Goal: Task Accomplishment & Management: Complete application form

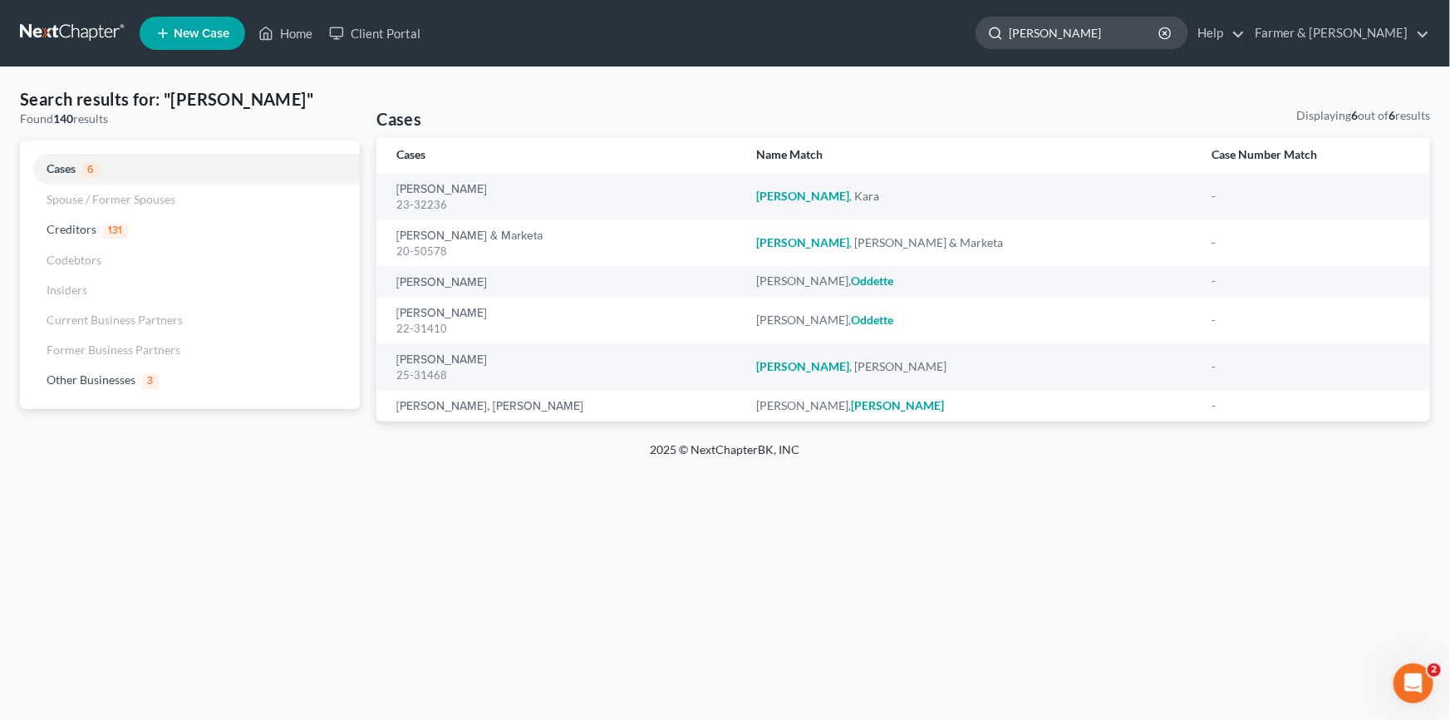
drag, startPoint x: 1108, startPoint y: 33, endPoint x: 1057, endPoint y: 42, distance: 51.5
click at [1058, 42] on div "[PERSON_NAME]" at bounding box center [1082, 33] width 213 height 32
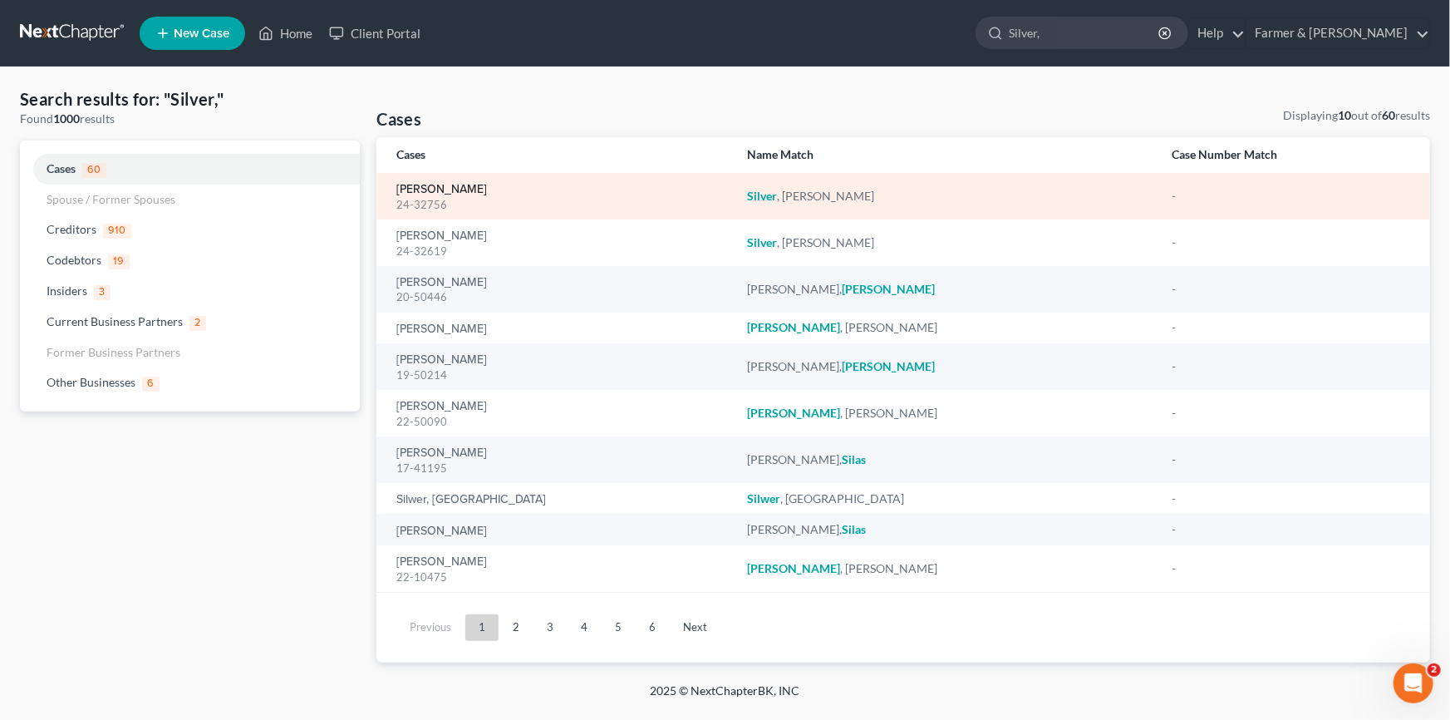
type input "Silver,"
click at [452, 193] on link "[PERSON_NAME]" at bounding box center [441, 190] width 91 height 12
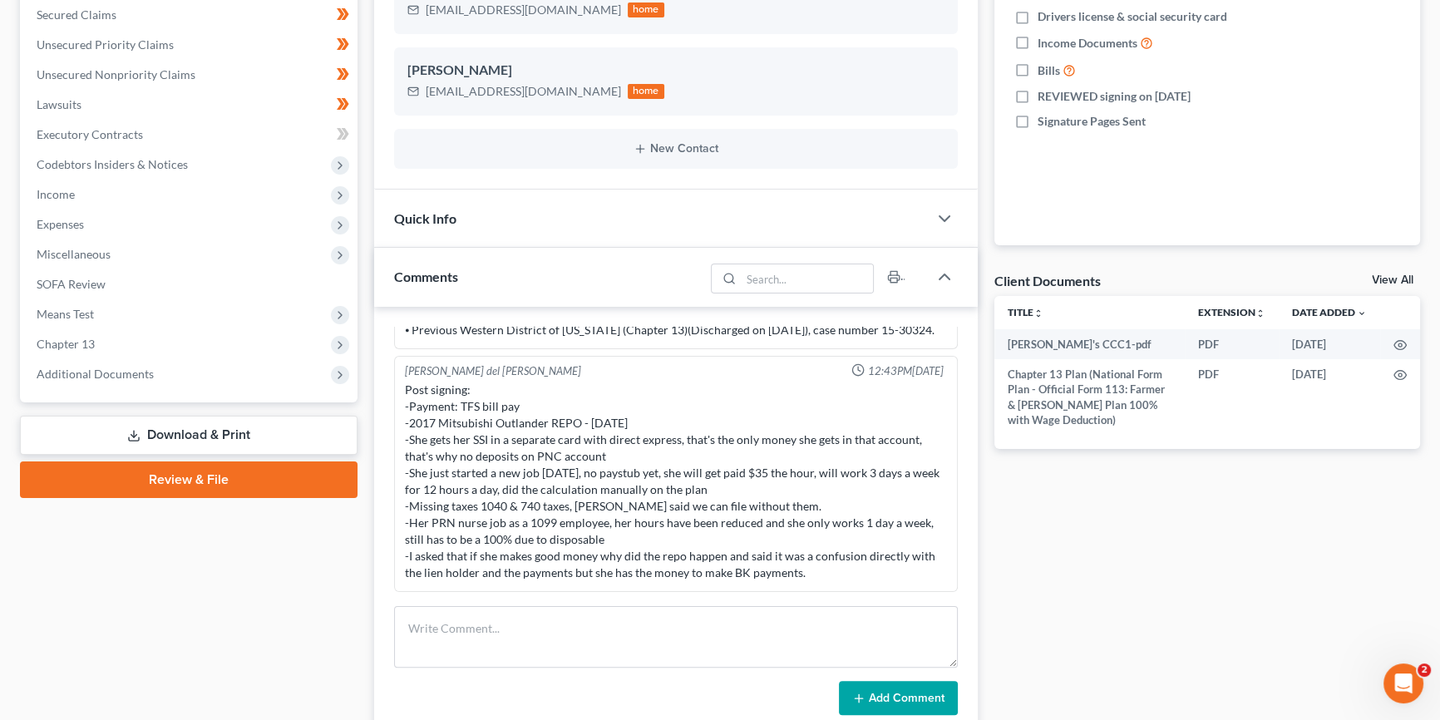
scroll to position [373, 0]
click at [89, 223] on span "Expenses" at bounding box center [190, 224] width 334 height 30
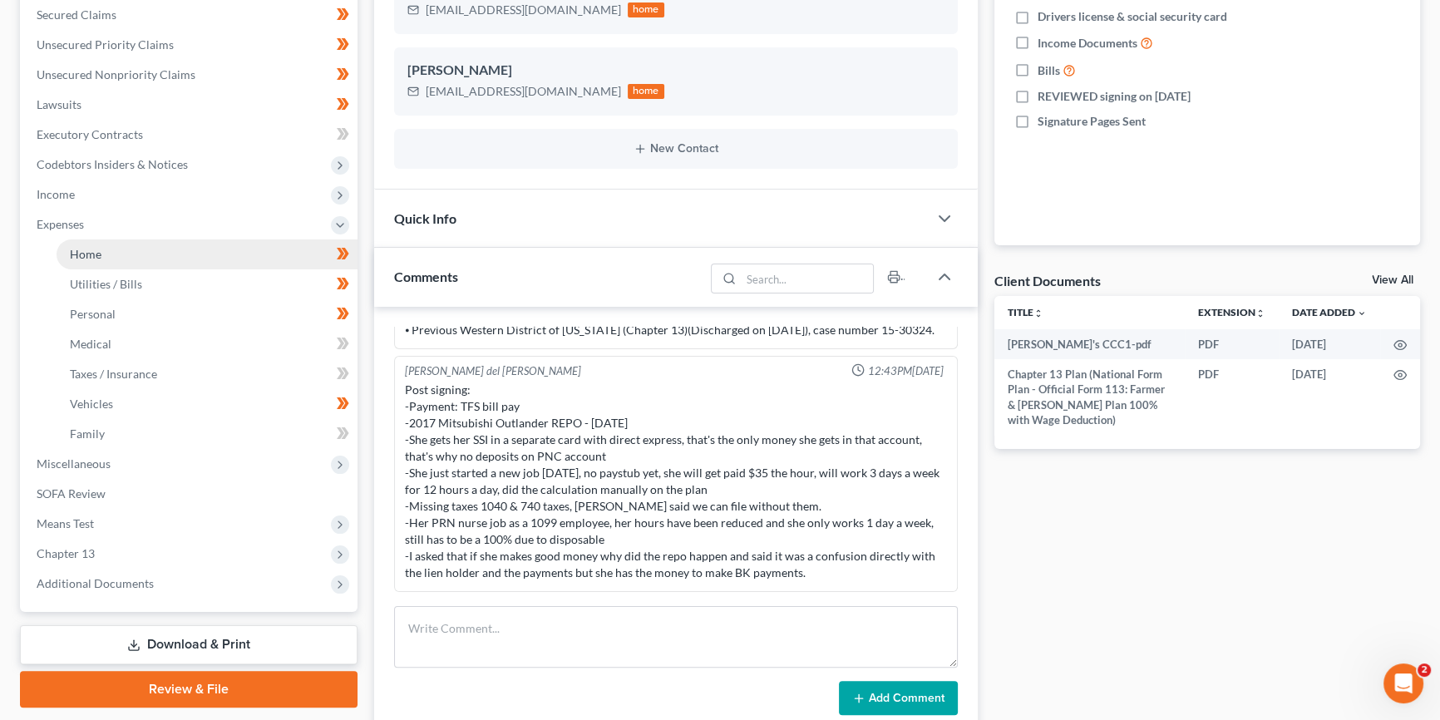
click at [91, 249] on span "Home" at bounding box center [86, 254] width 32 height 14
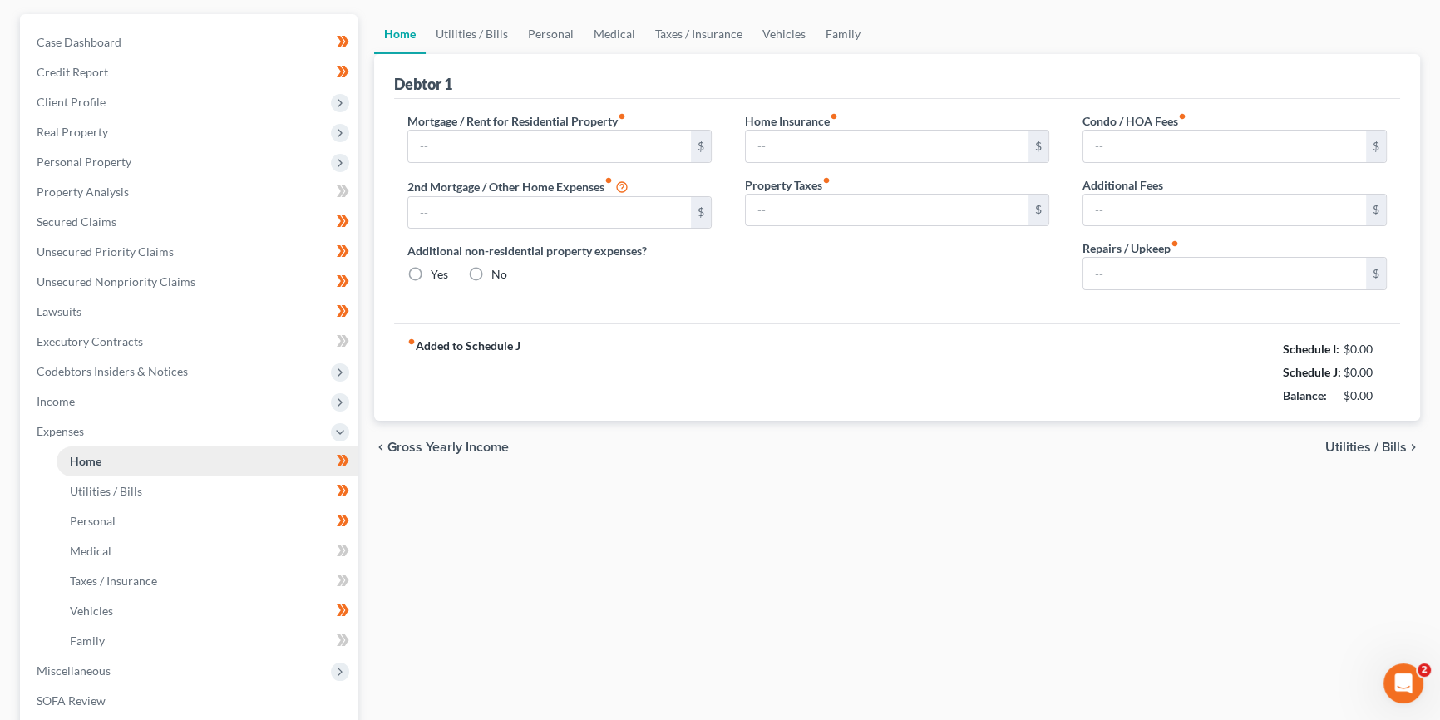
type input "750.00"
type input "0.00"
radio input "true"
type input "0.00"
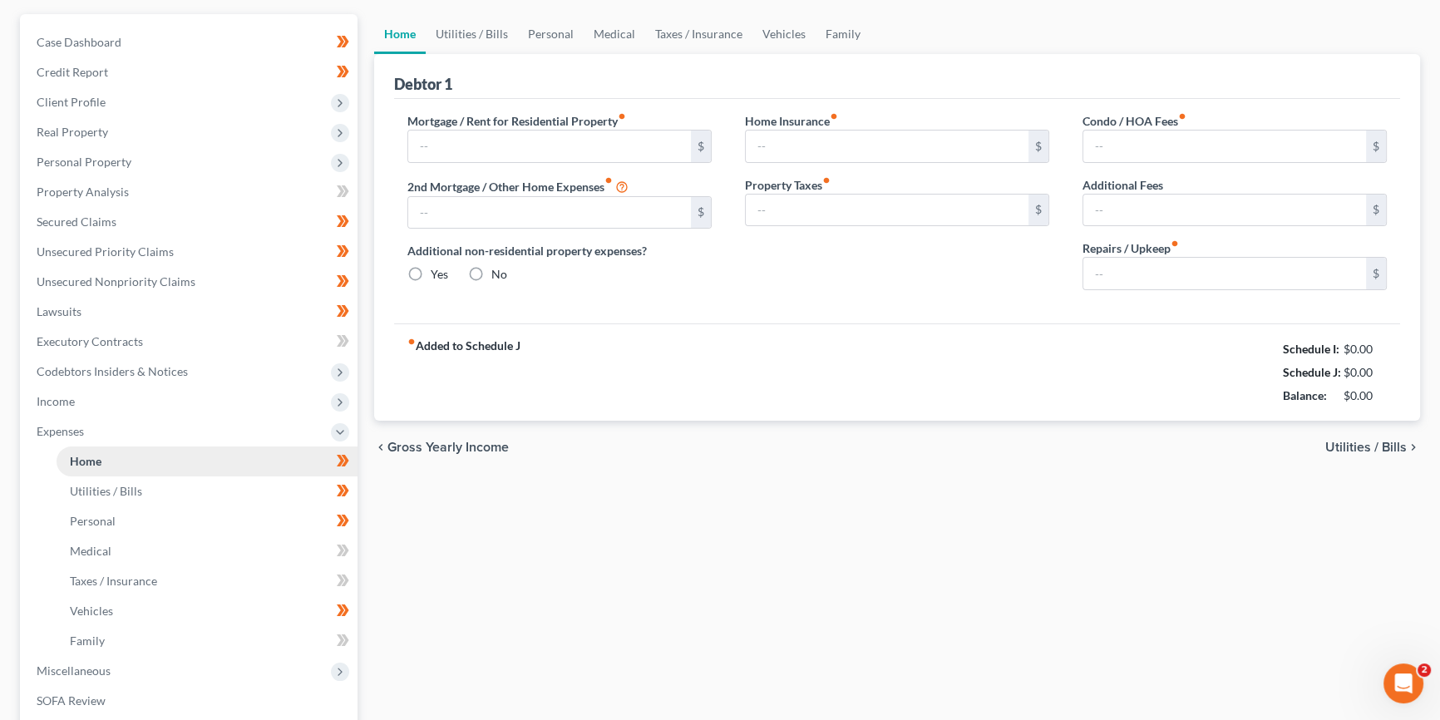
type input "0.00"
type input "100.00"
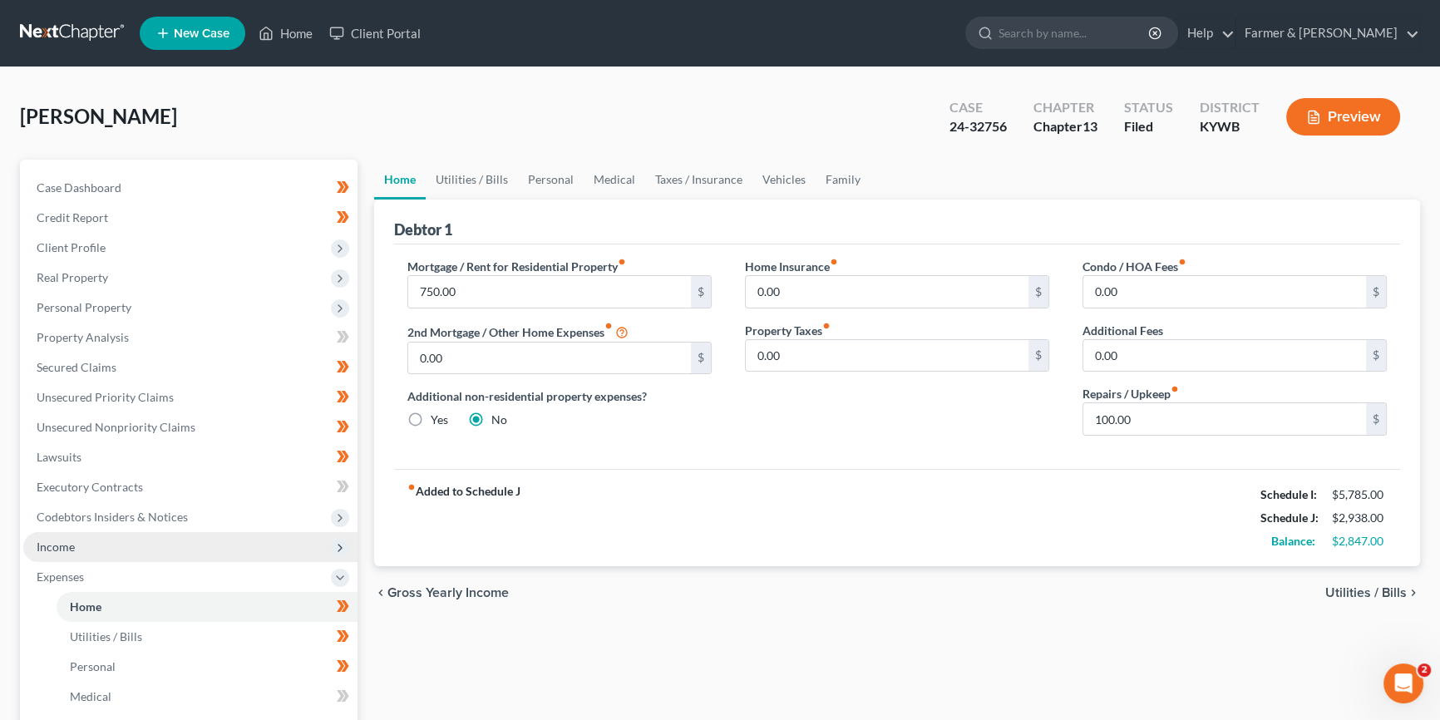
click at [116, 541] on span "Income" at bounding box center [190, 547] width 334 height 30
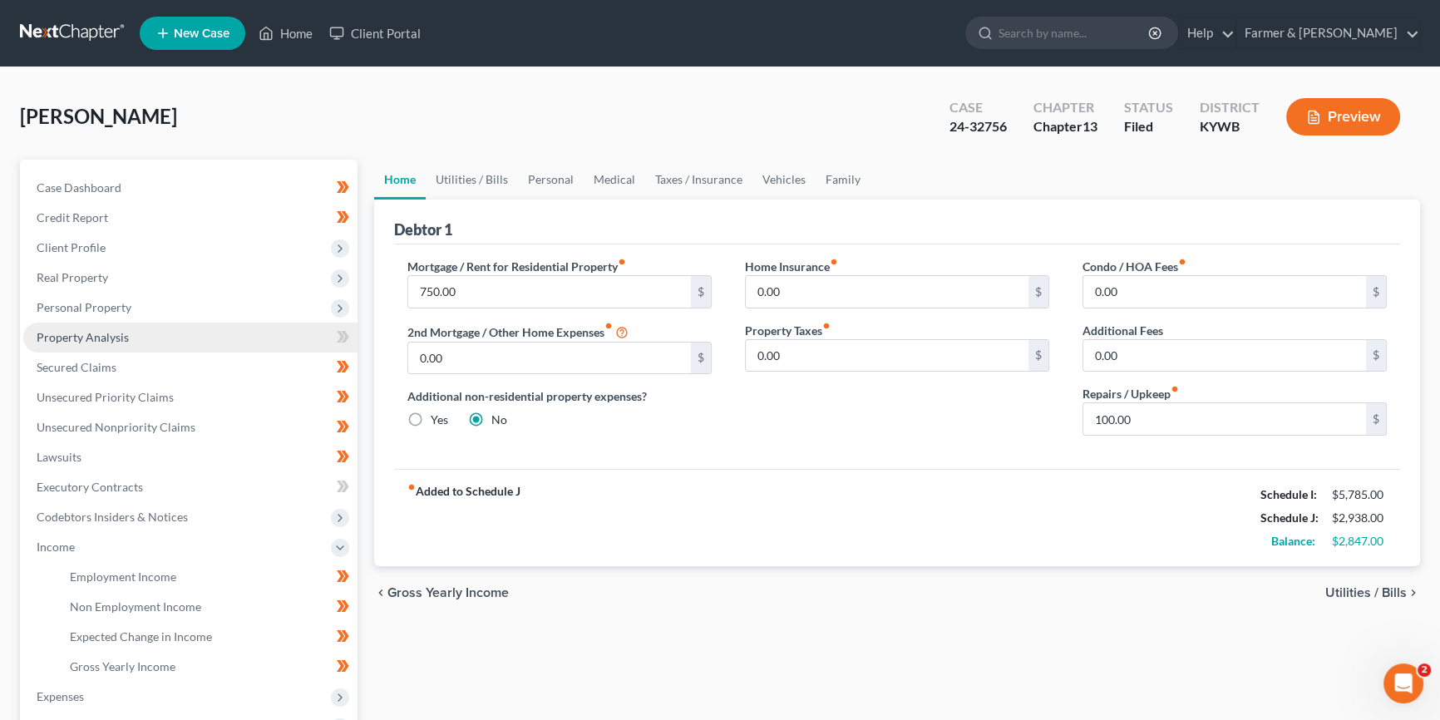
click at [125, 332] on span "Property Analysis" at bounding box center [83, 337] width 92 height 14
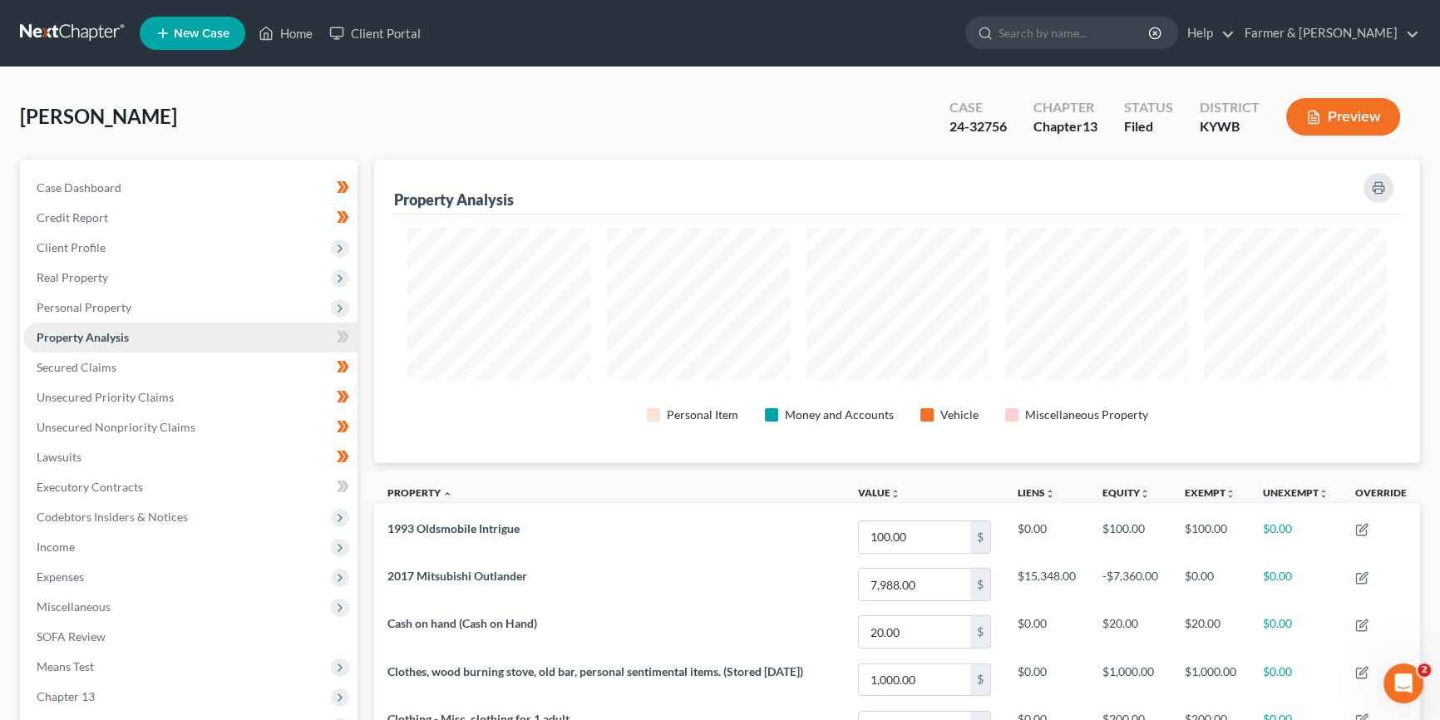
scroll to position [303, 1045]
click at [83, 574] on span "Expenses" at bounding box center [60, 576] width 47 height 14
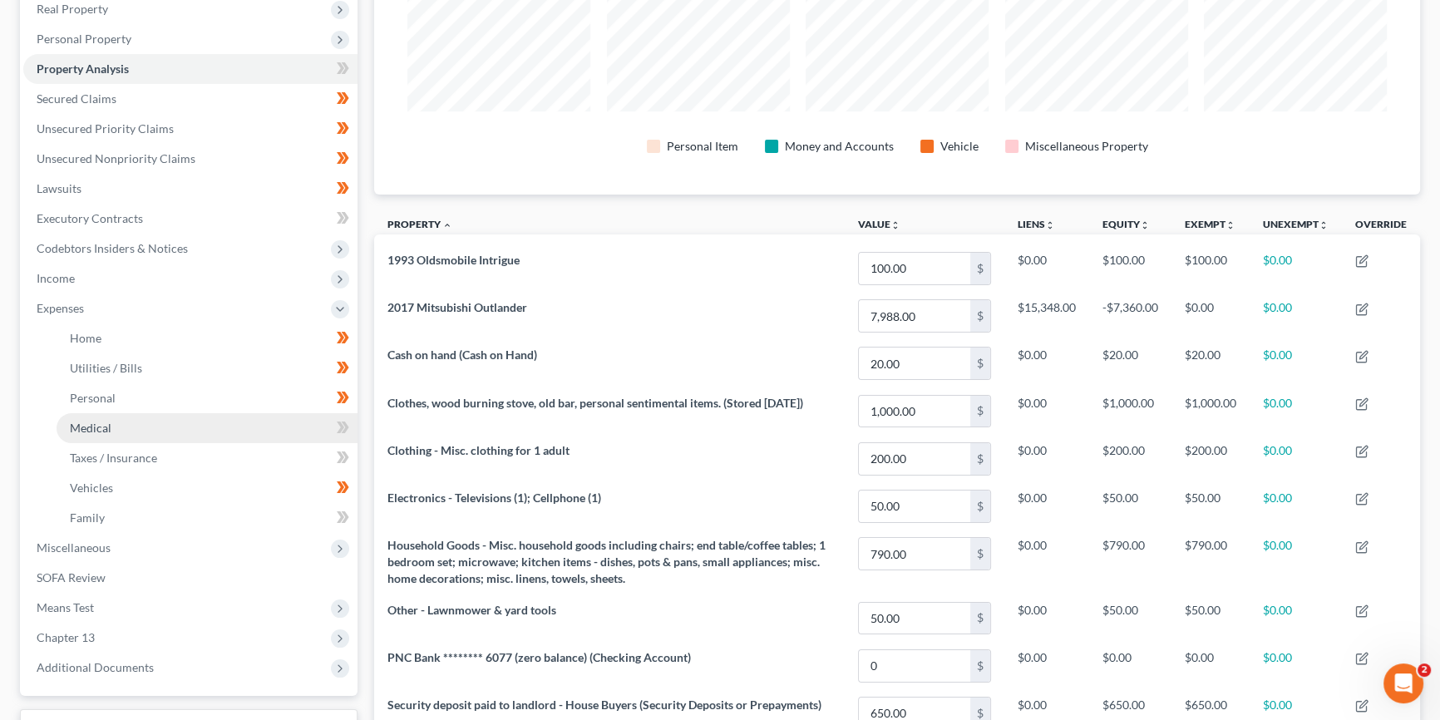
scroll to position [277, 0]
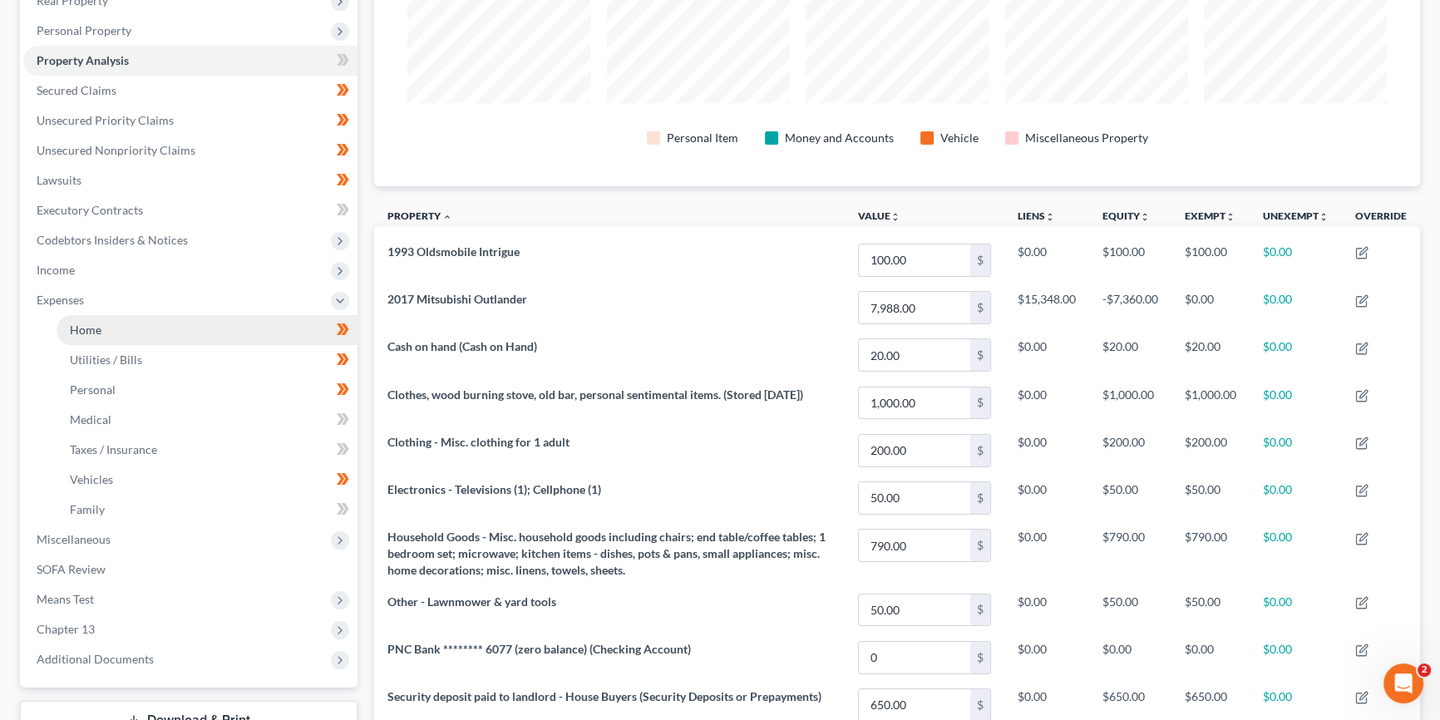
click at [119, 328] on link "Home" at bounding box center [207, 330] width 301 height 30
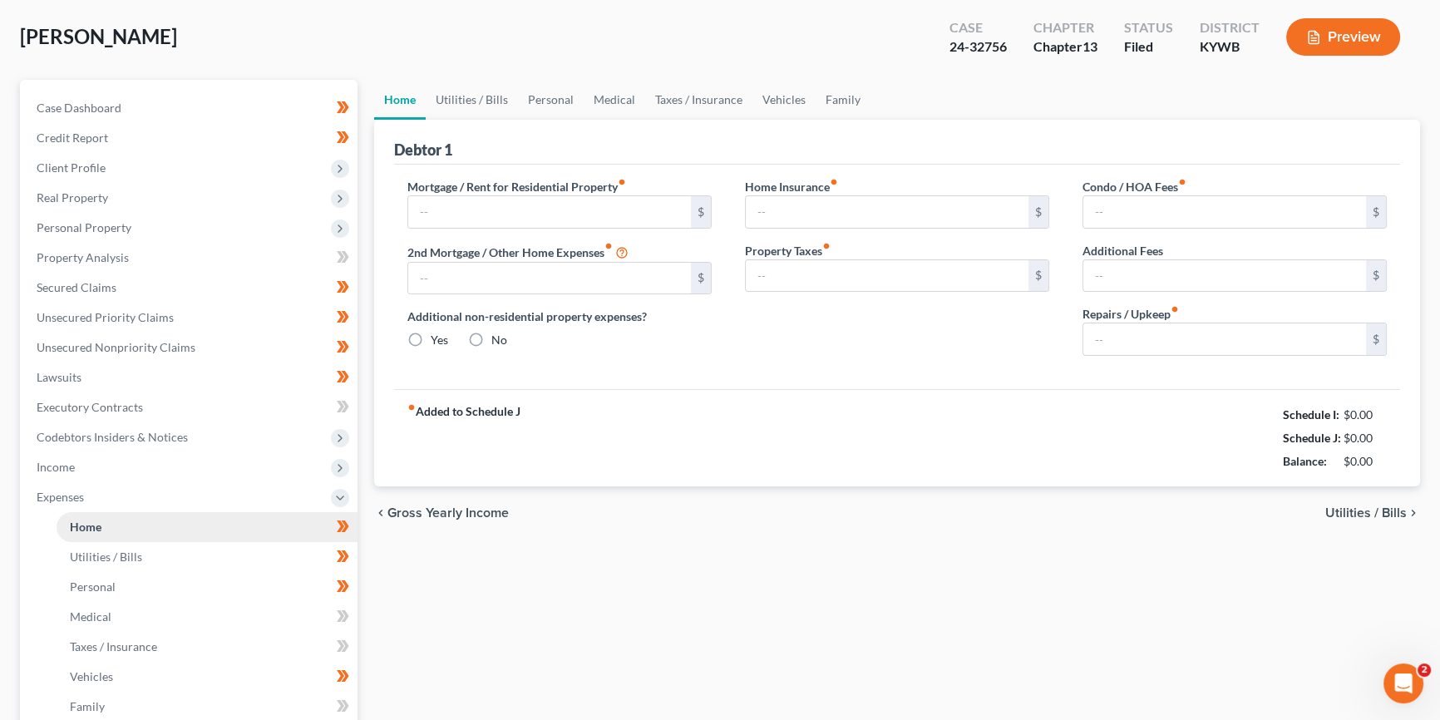
scroll to position [8, 0]
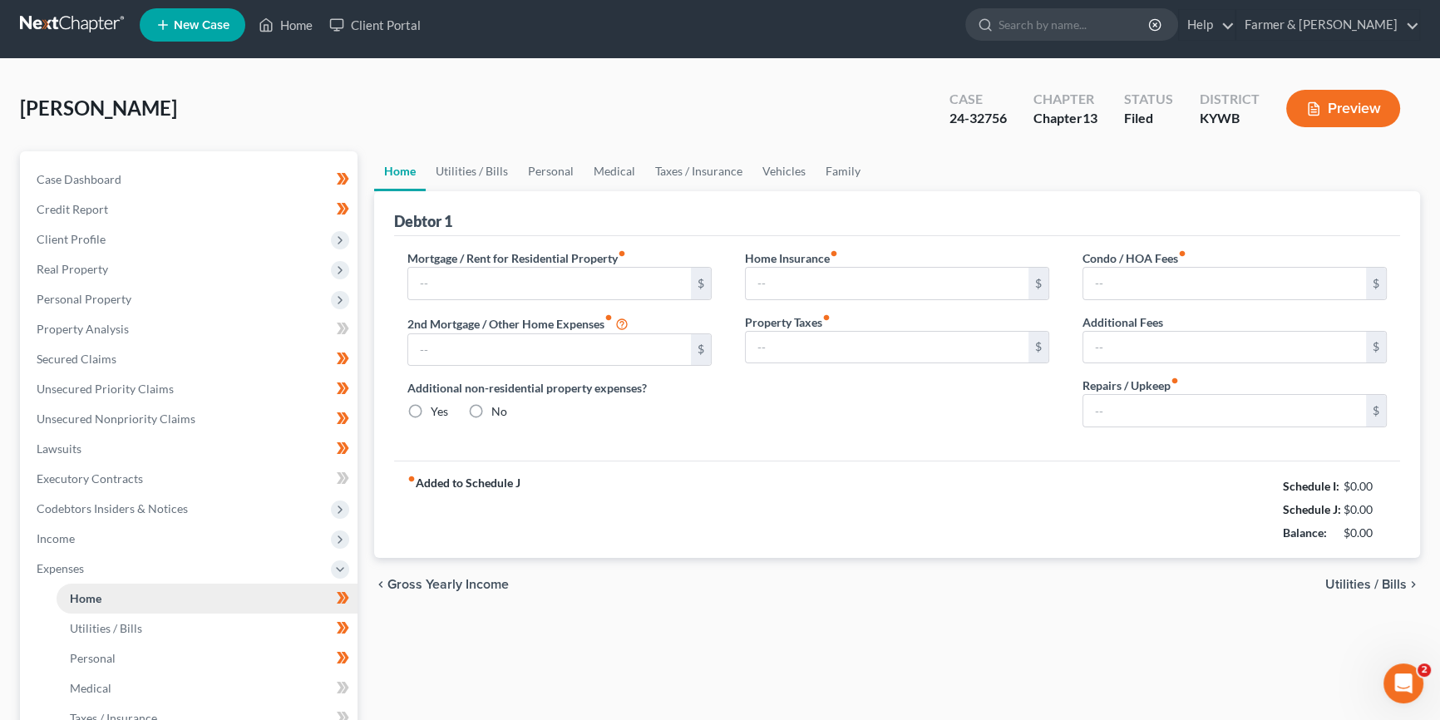
type input "750.00"
type input "0.00"
radio input "true"
type input "0.00"
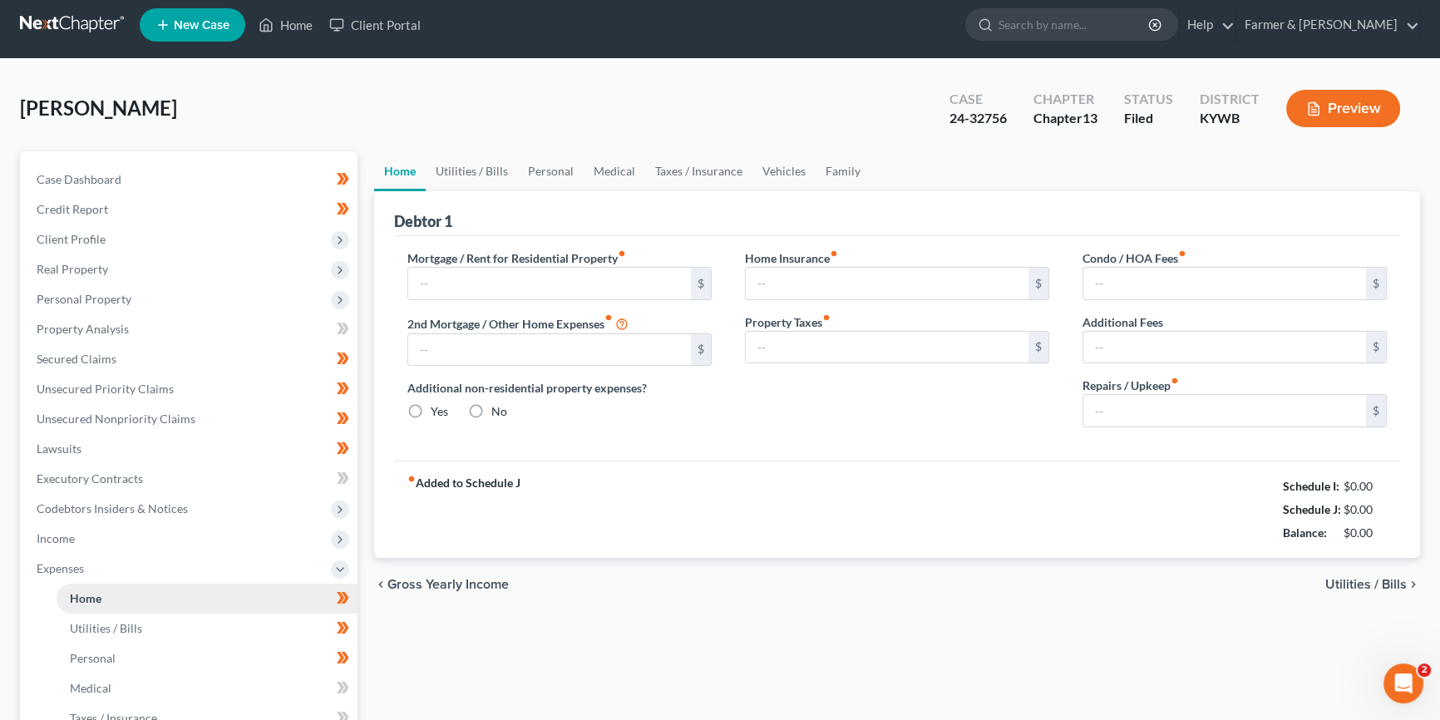
type input "0.00"
type input "100.00"
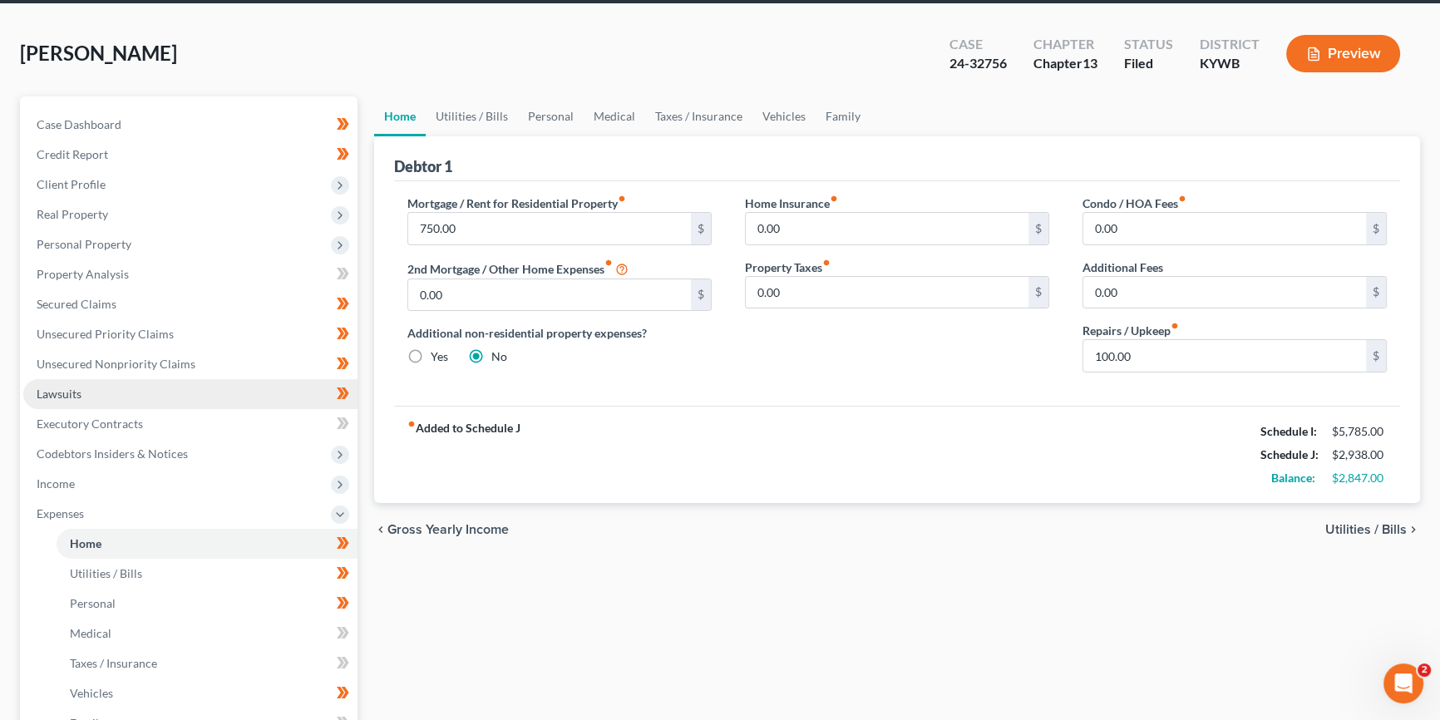
scroll to position [75, 0]
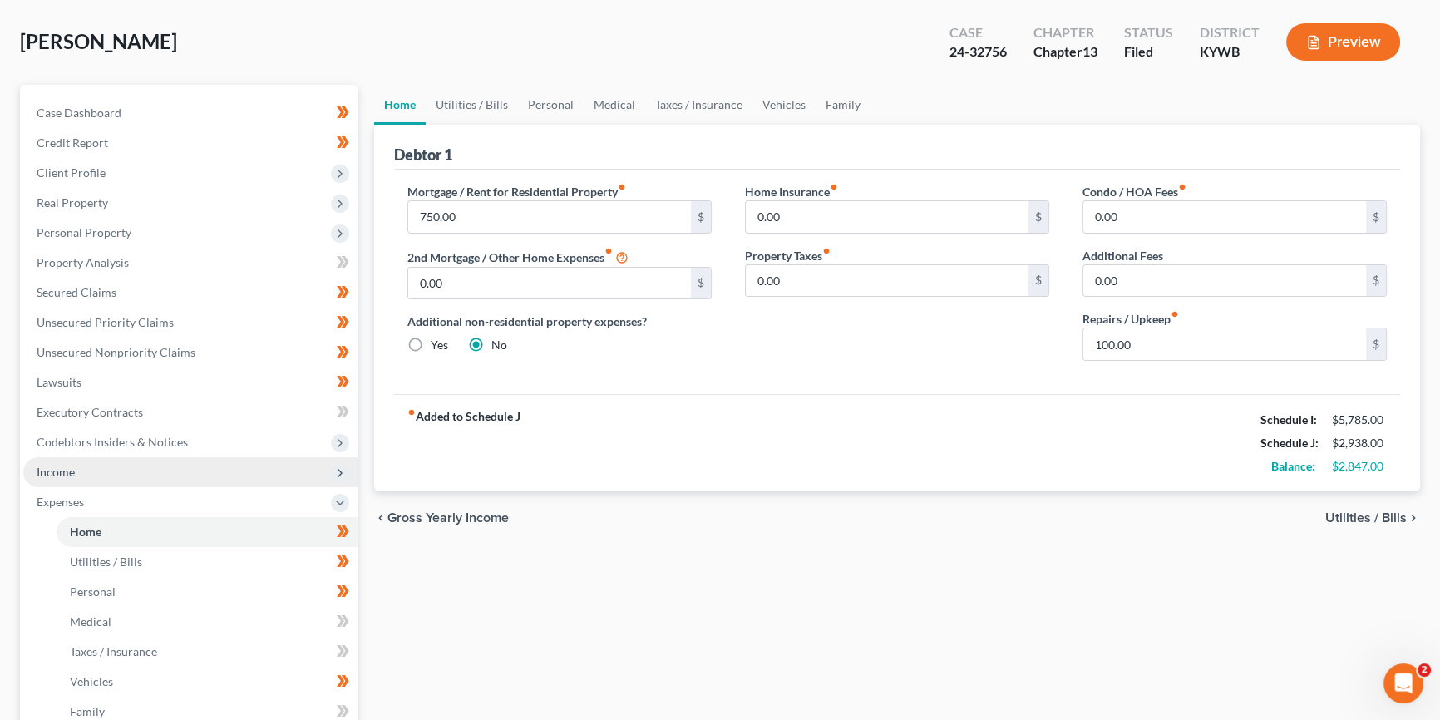
click at [77, 471] on span "Income" at bounding box center [190, 472] width 334 height 30
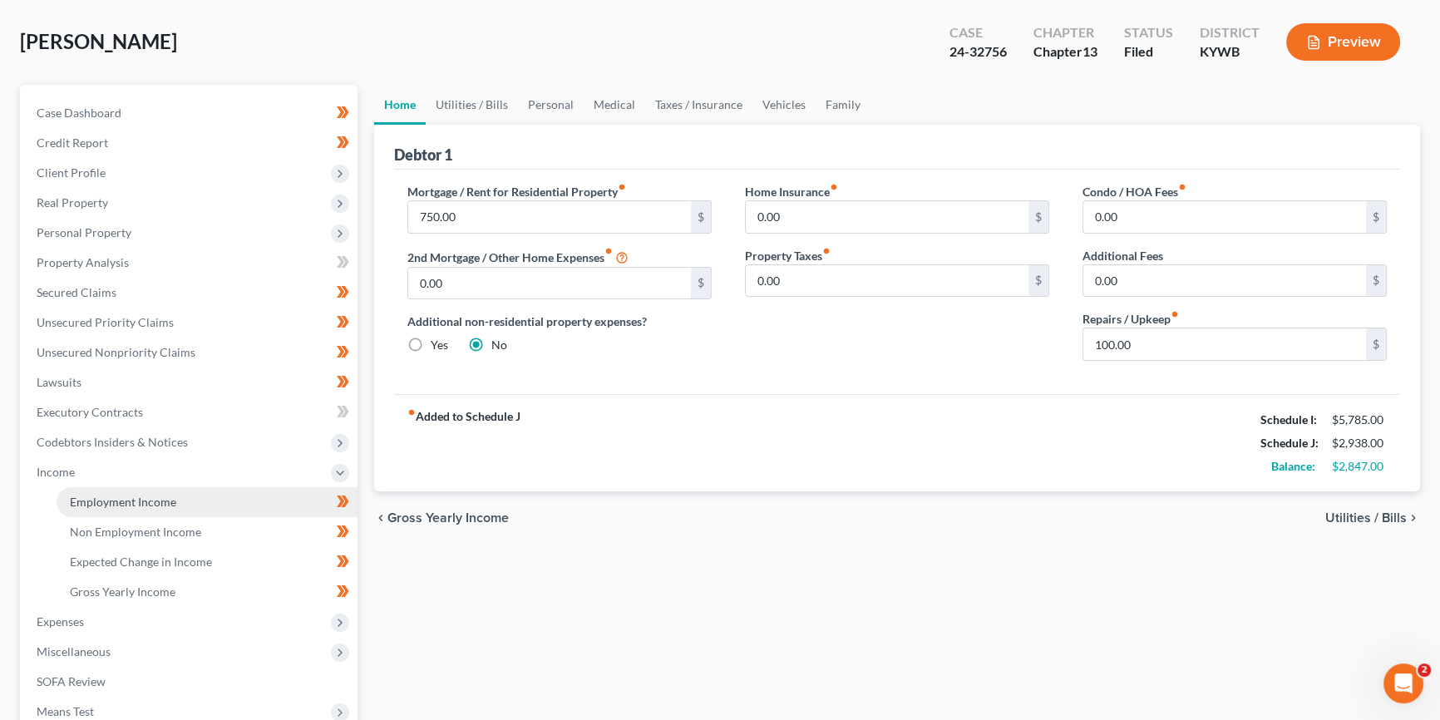
click at [121, 491] on link "Employment Income" at bounding box center [207, 502] width 301 height 30
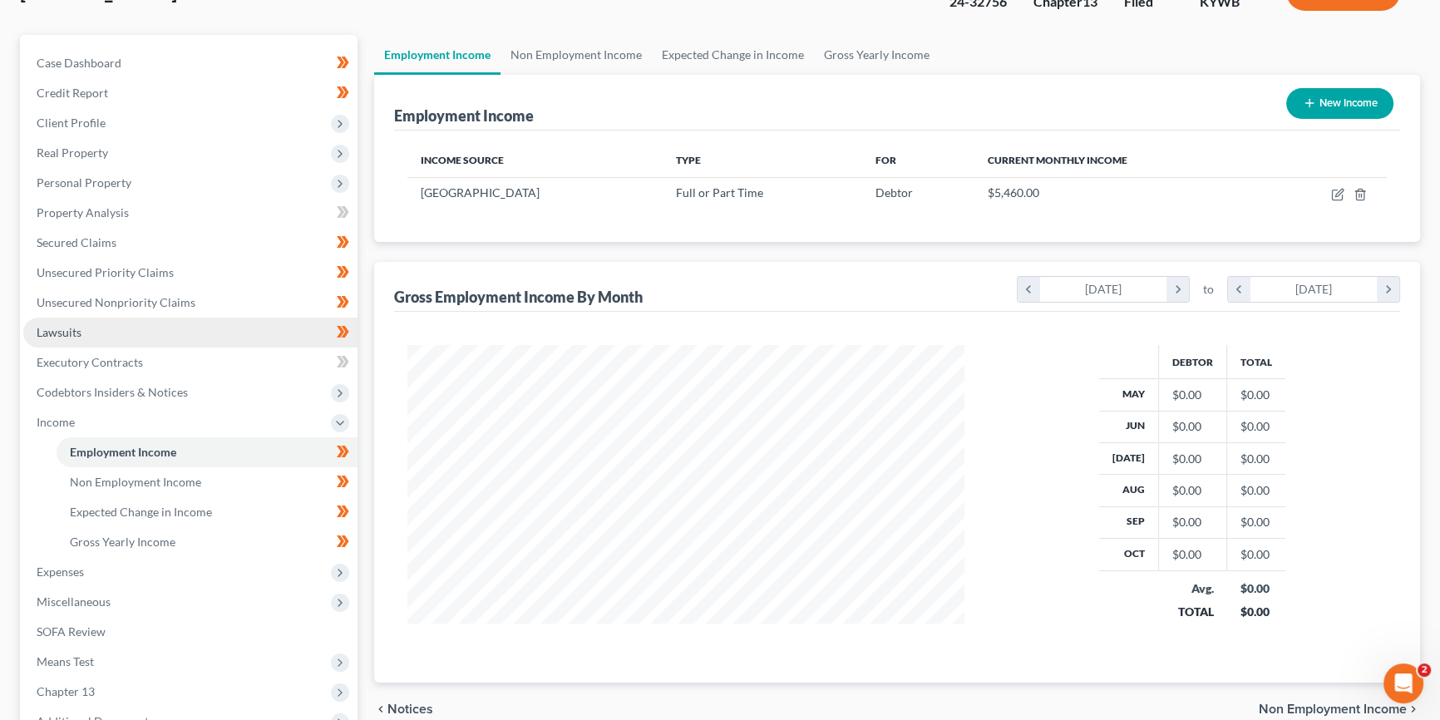
scroll to position [126, 0]
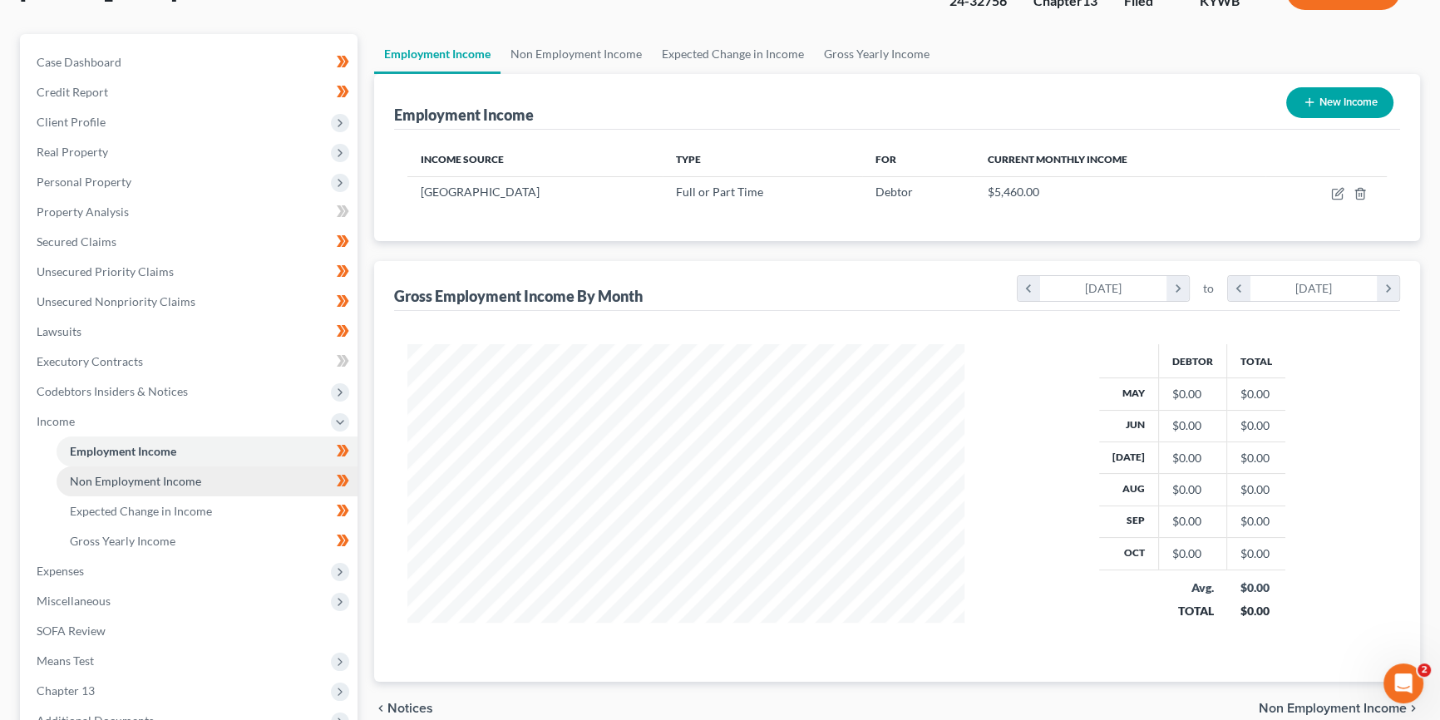
click at [148, 481] on span "Non Employment Income" at bounding box center [135, 481] width 131 height 14
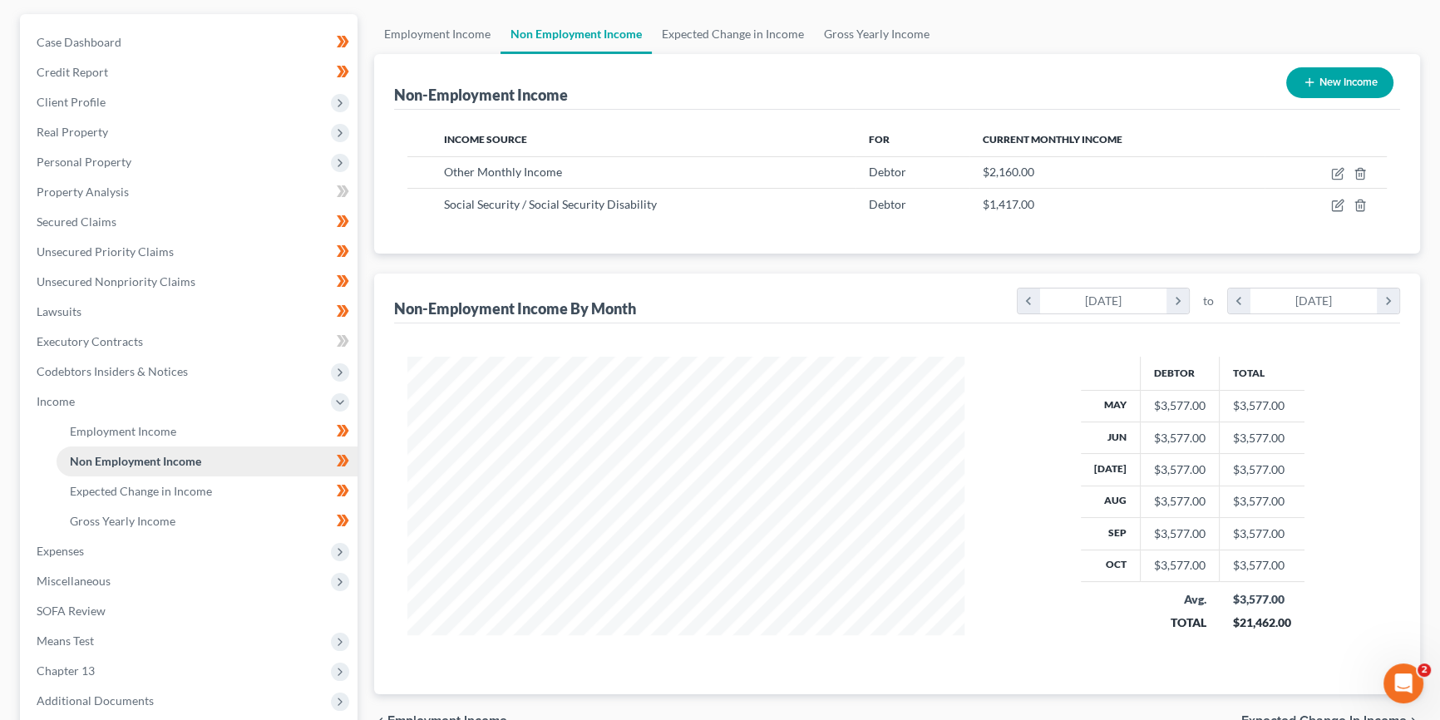
scroll to position [150, 0]
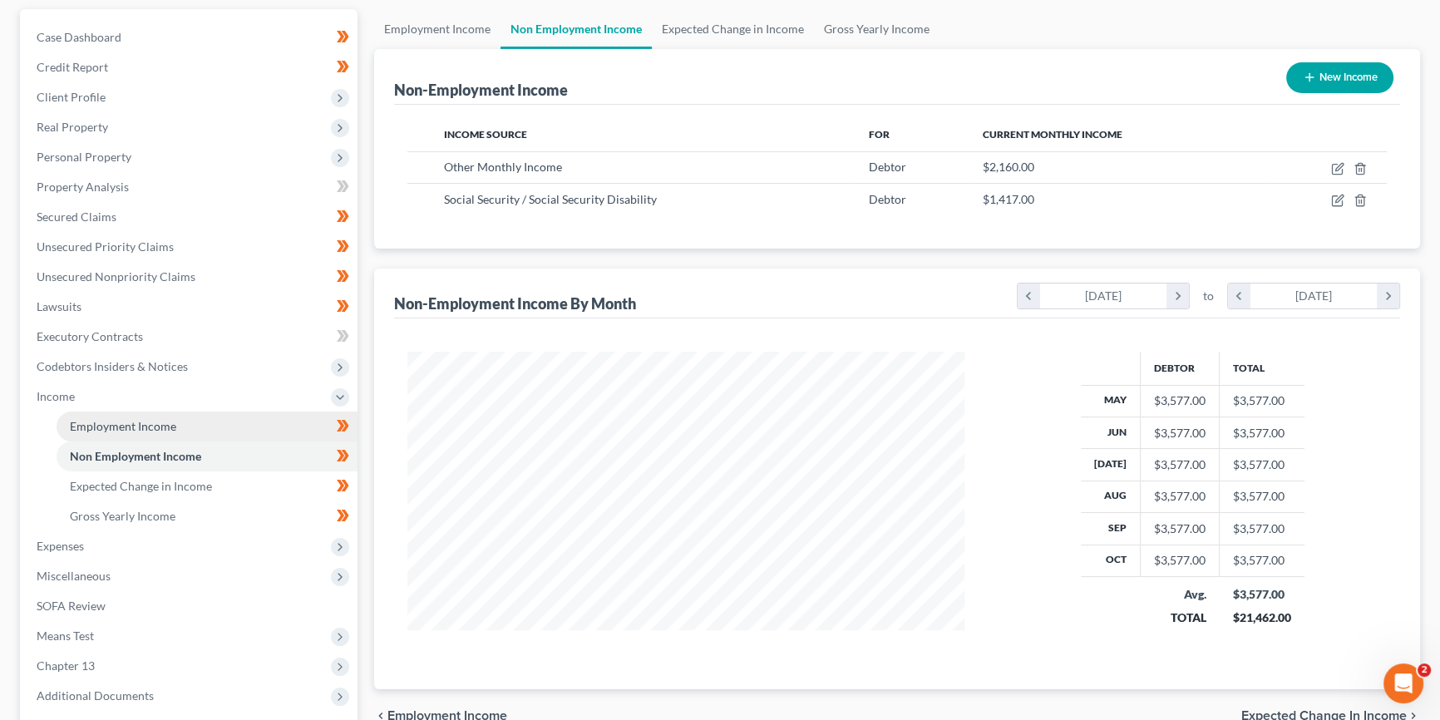
click at [166, 421] on span "Employment Income" at bounding box center [123, 426] width 106 height 14
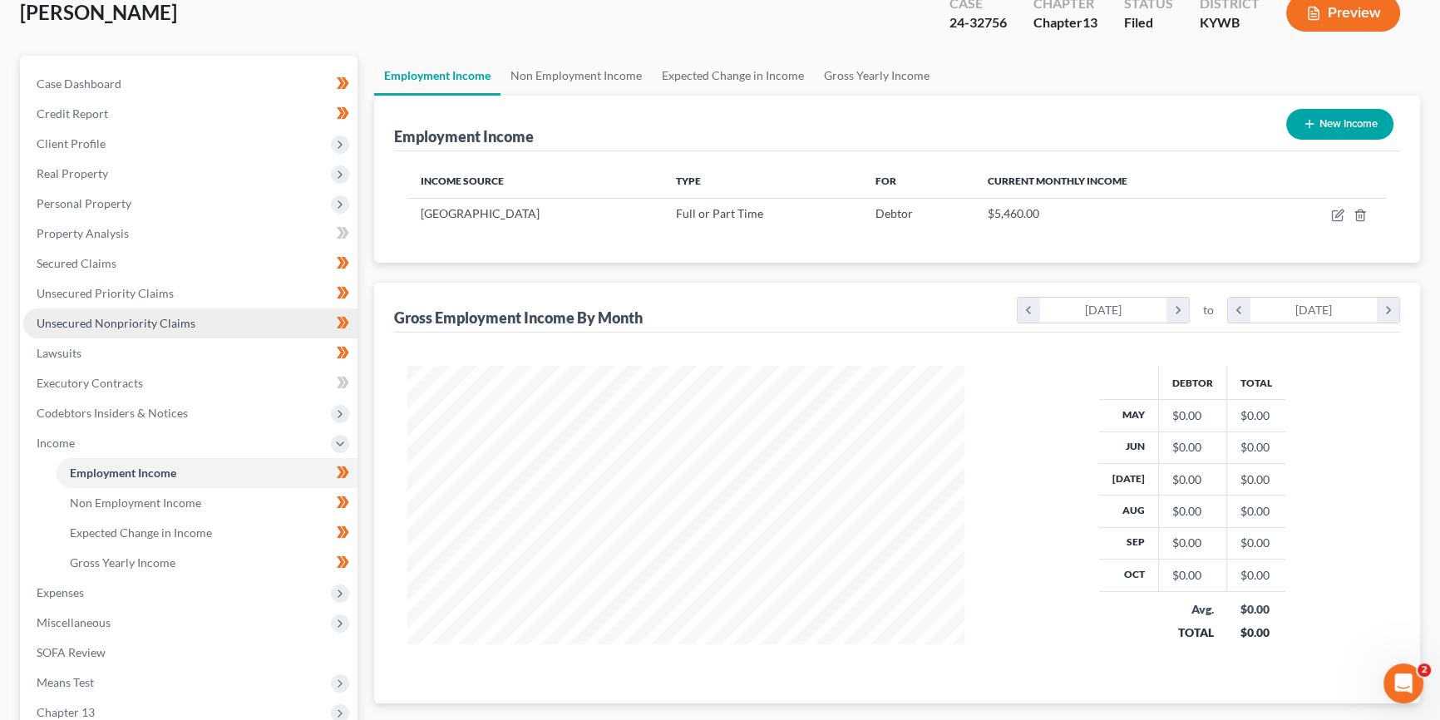
scroll to position [150, 0]
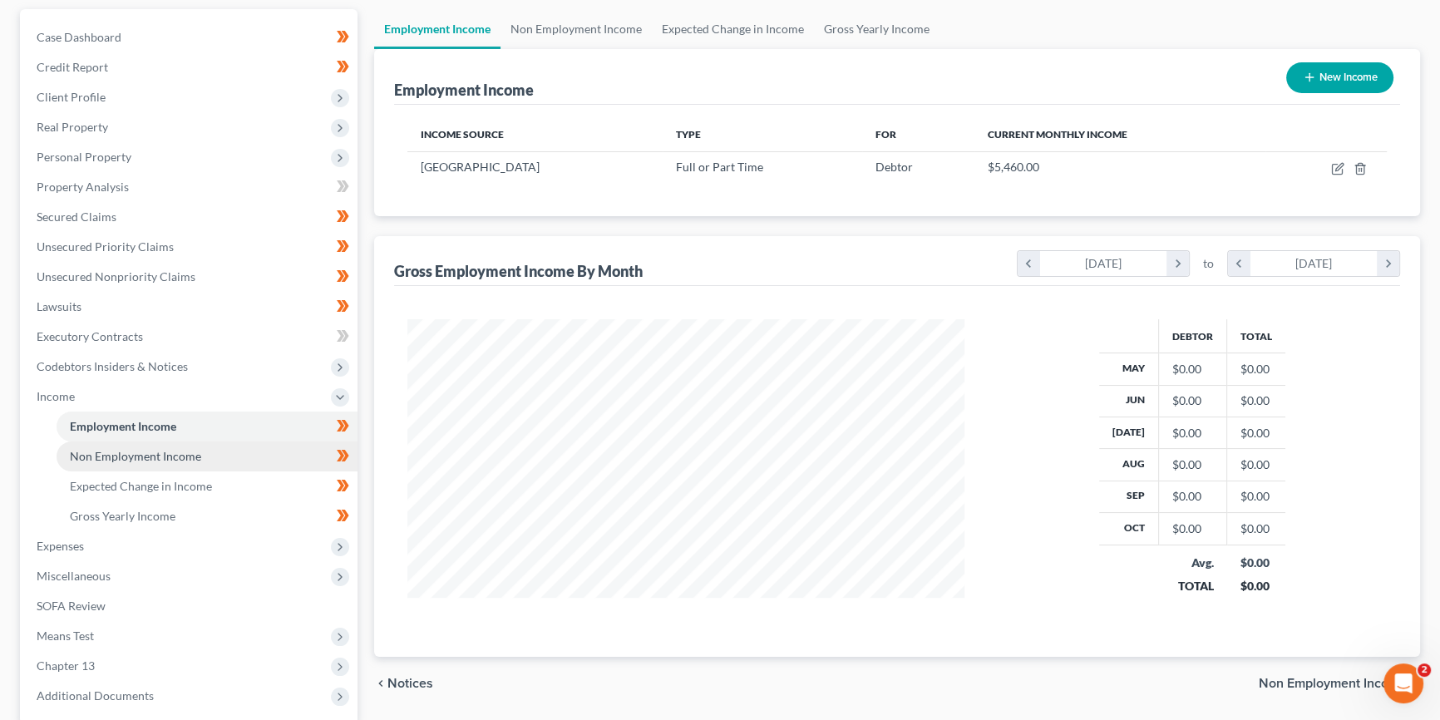
click at [162, 455] on span "Non Employment Income" at bounding box center [135, 456] width 131 height 14
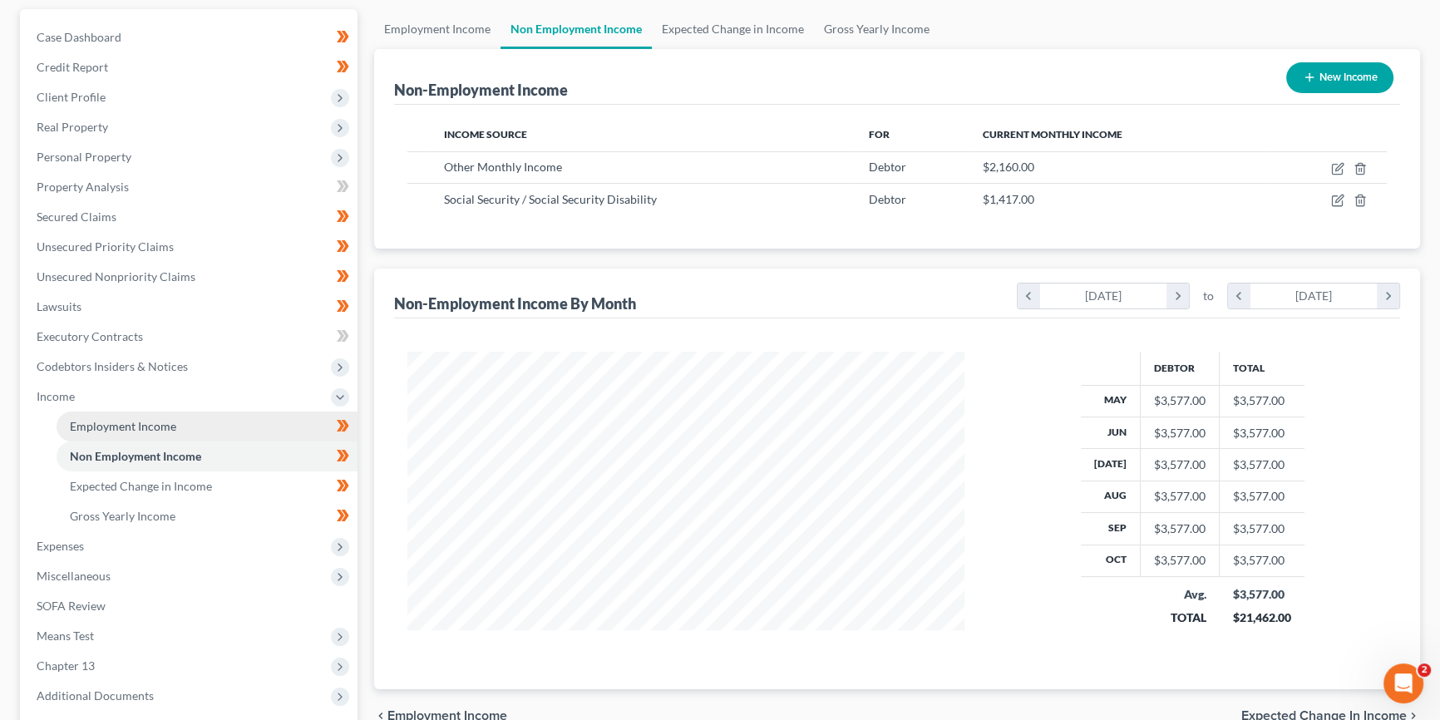
click at [155, 424] on span "Employment Income" at bounding box center [123, 426] width 106 height 14
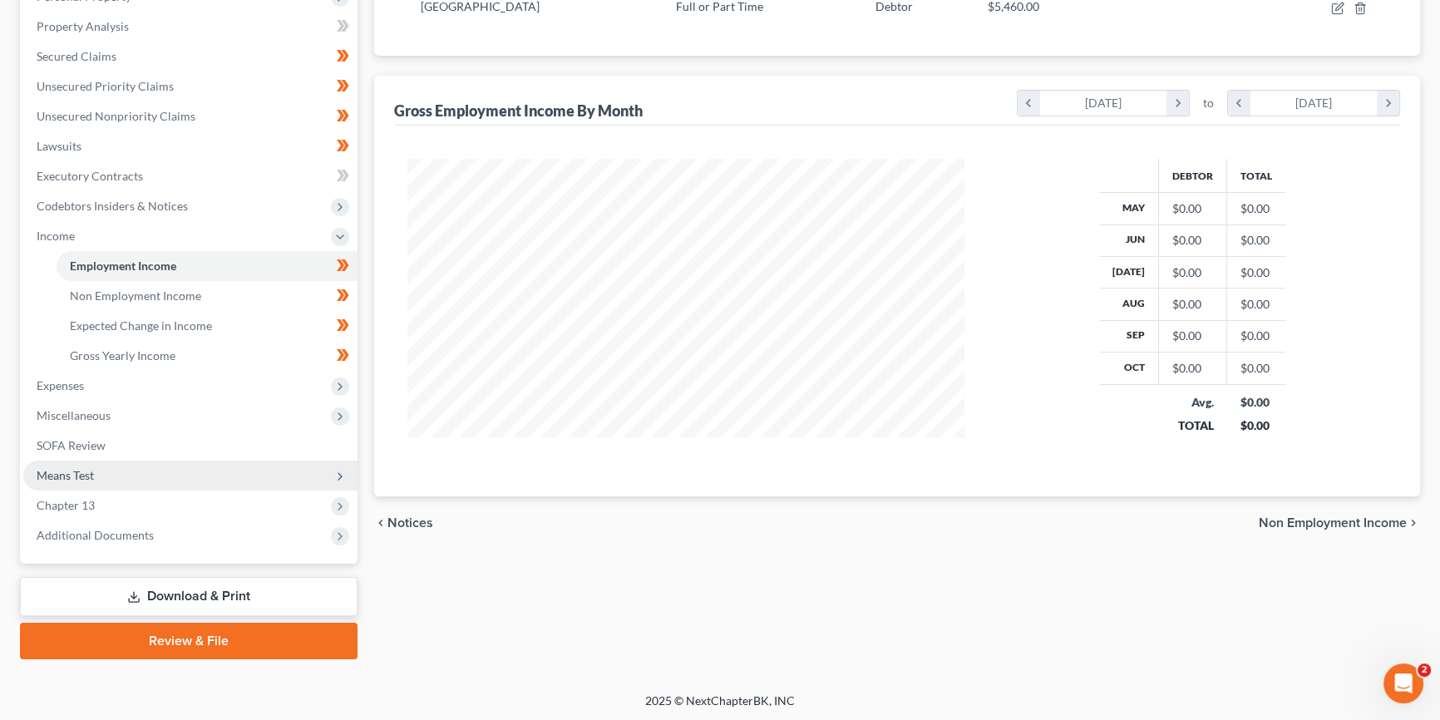
click at [139, 480] on span "Means Test" at bounding box center [190, 476] width 334 height 30
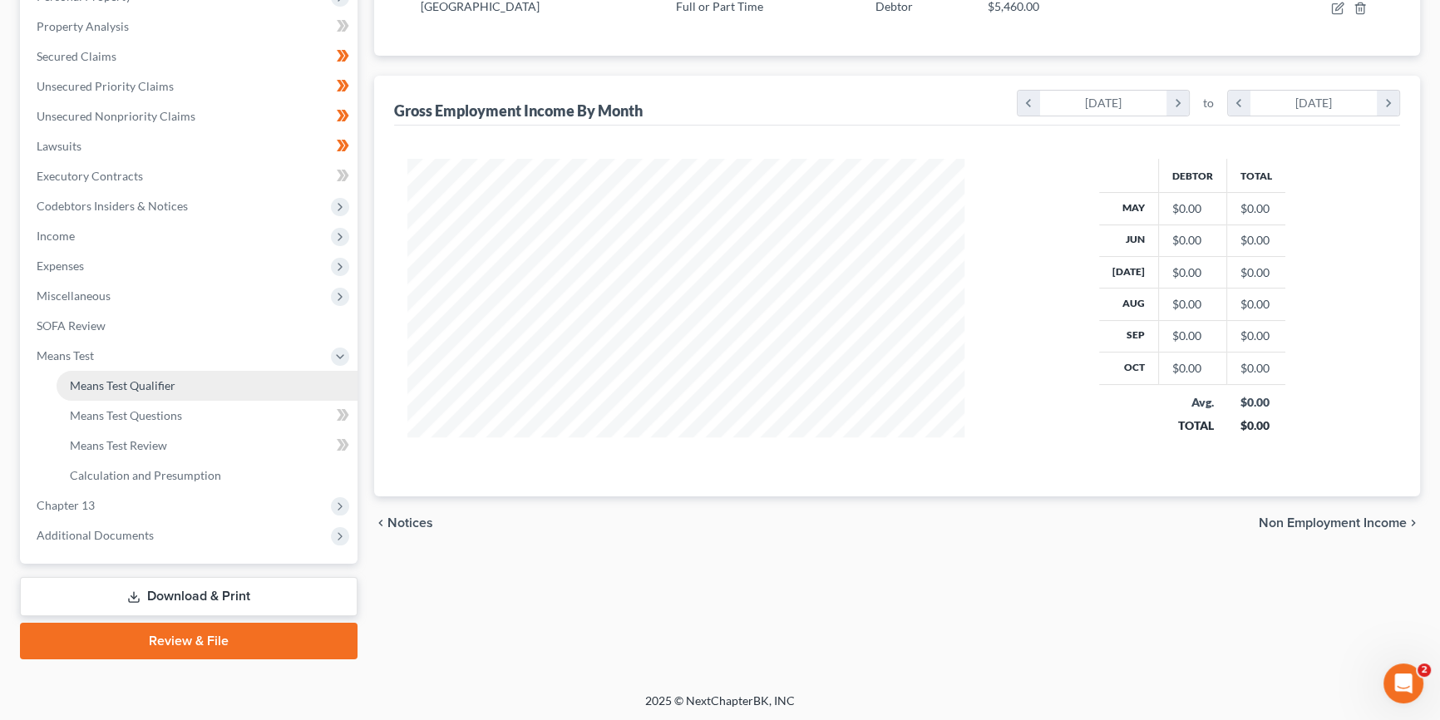
click at [158, 388] on span "Means Test Qualifier" at bounding box center [123, 385] width 106 height 14
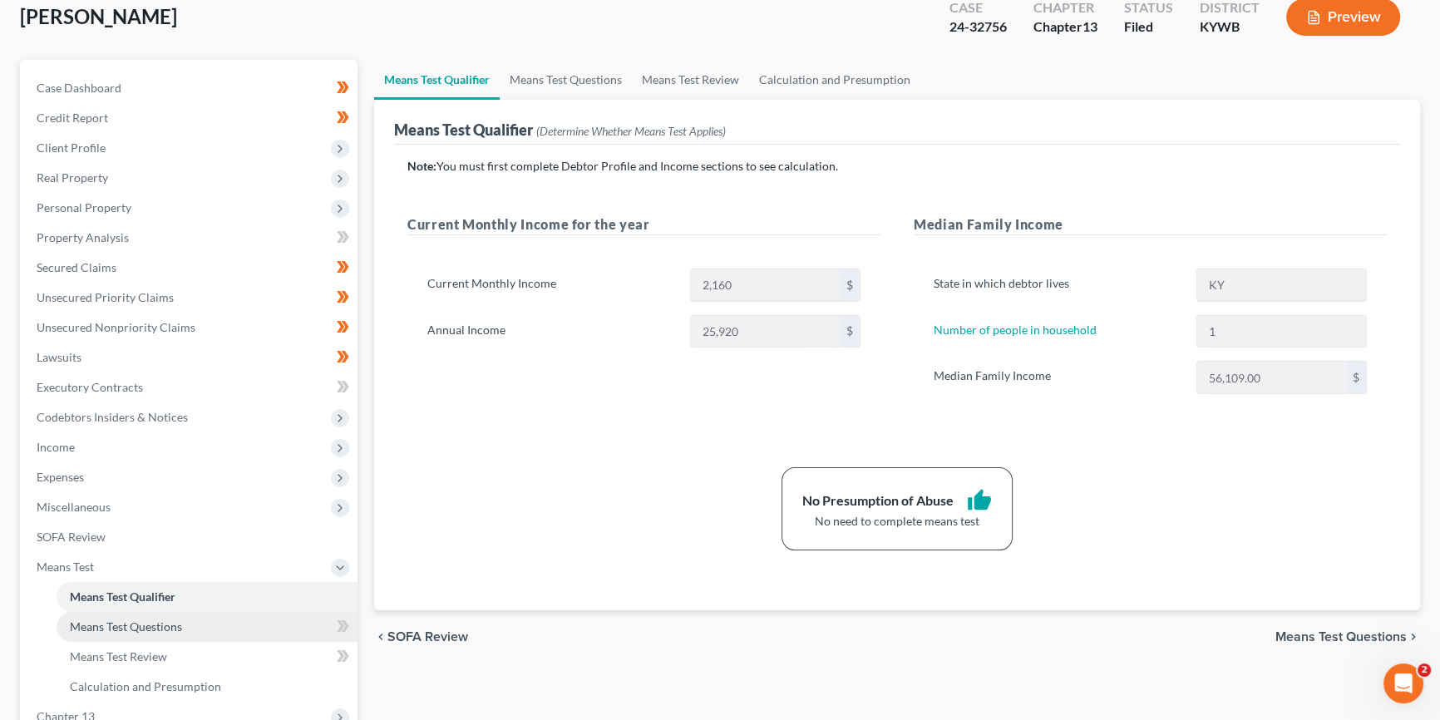
click at [151, 624] on span "Means Test Questions" at bounding box center [126, 626] width 112 height 14
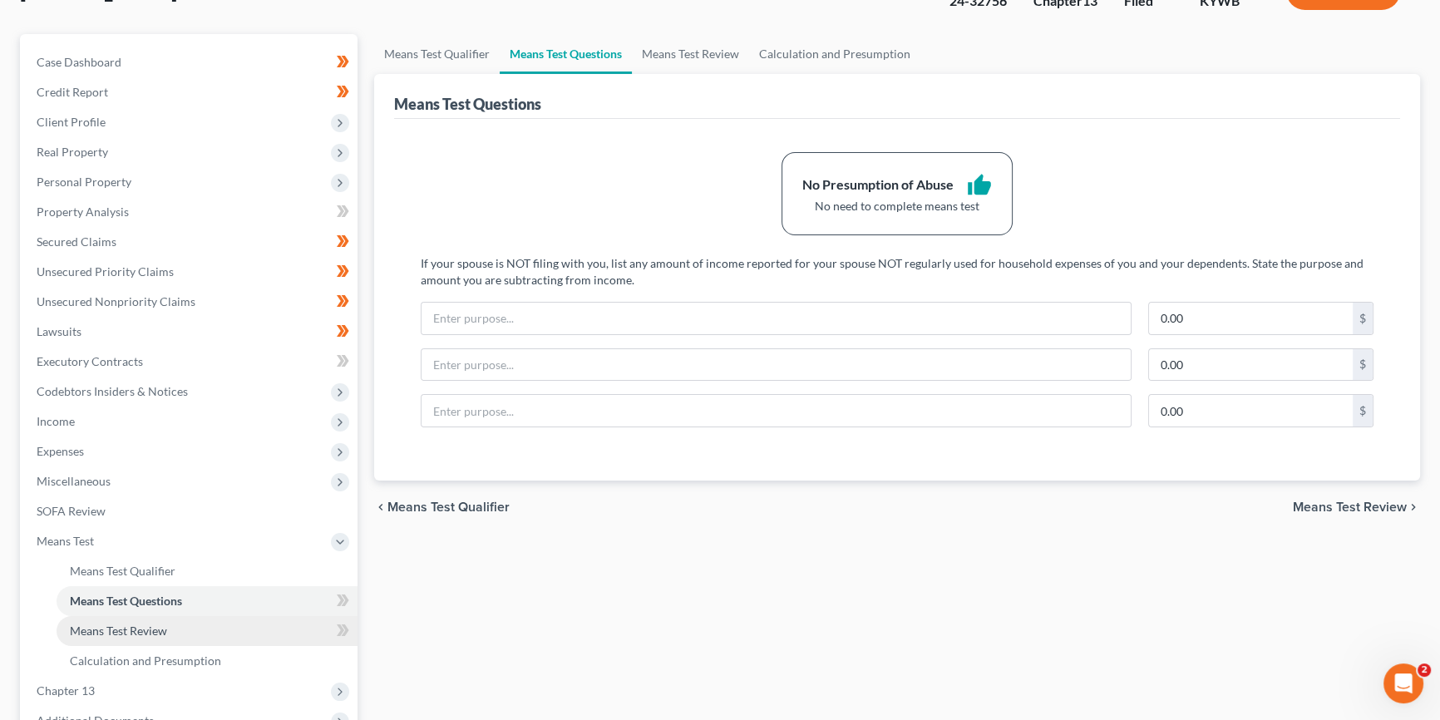
click at [126, 630] on span "Means Test Review" at bounding box center [118, 630] width 97 height 14
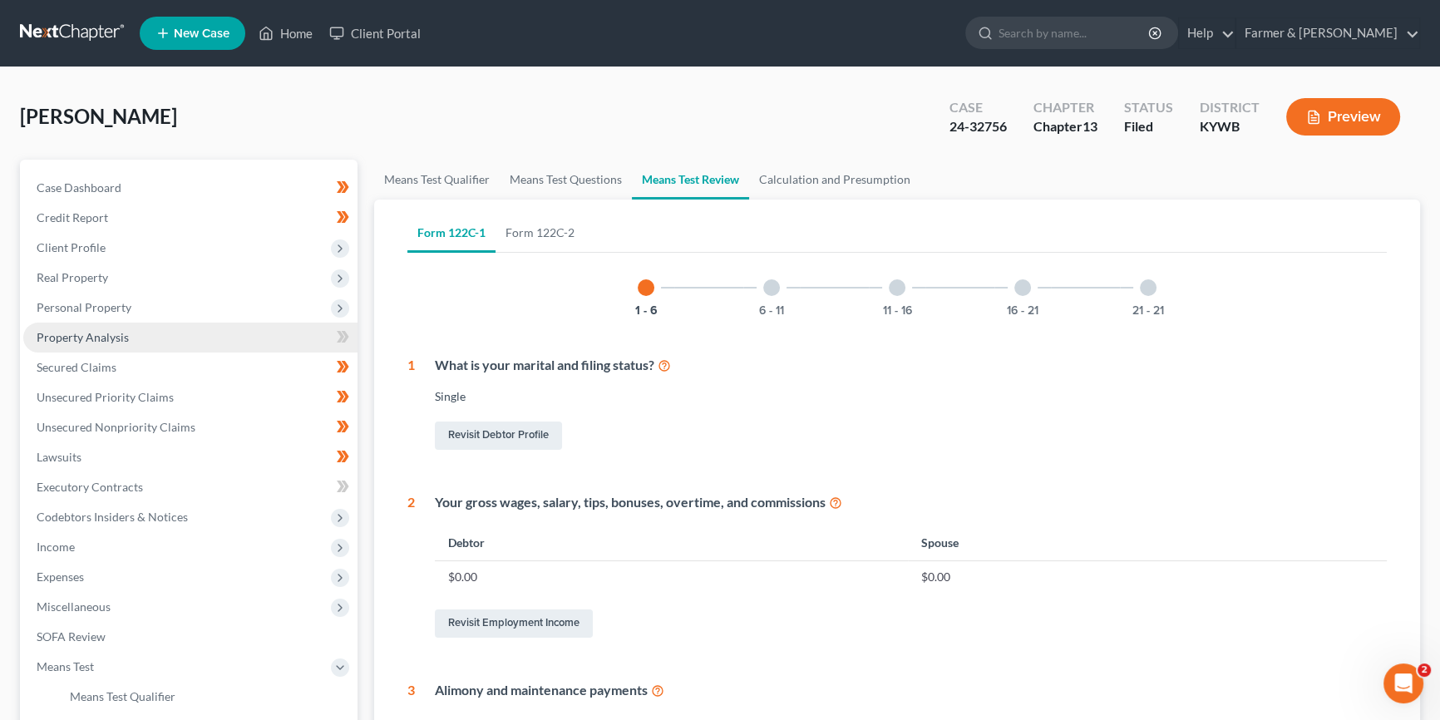
click at [125, 336] on span "Property Analysis" at bounding box center [83, 337] width 92 height 14
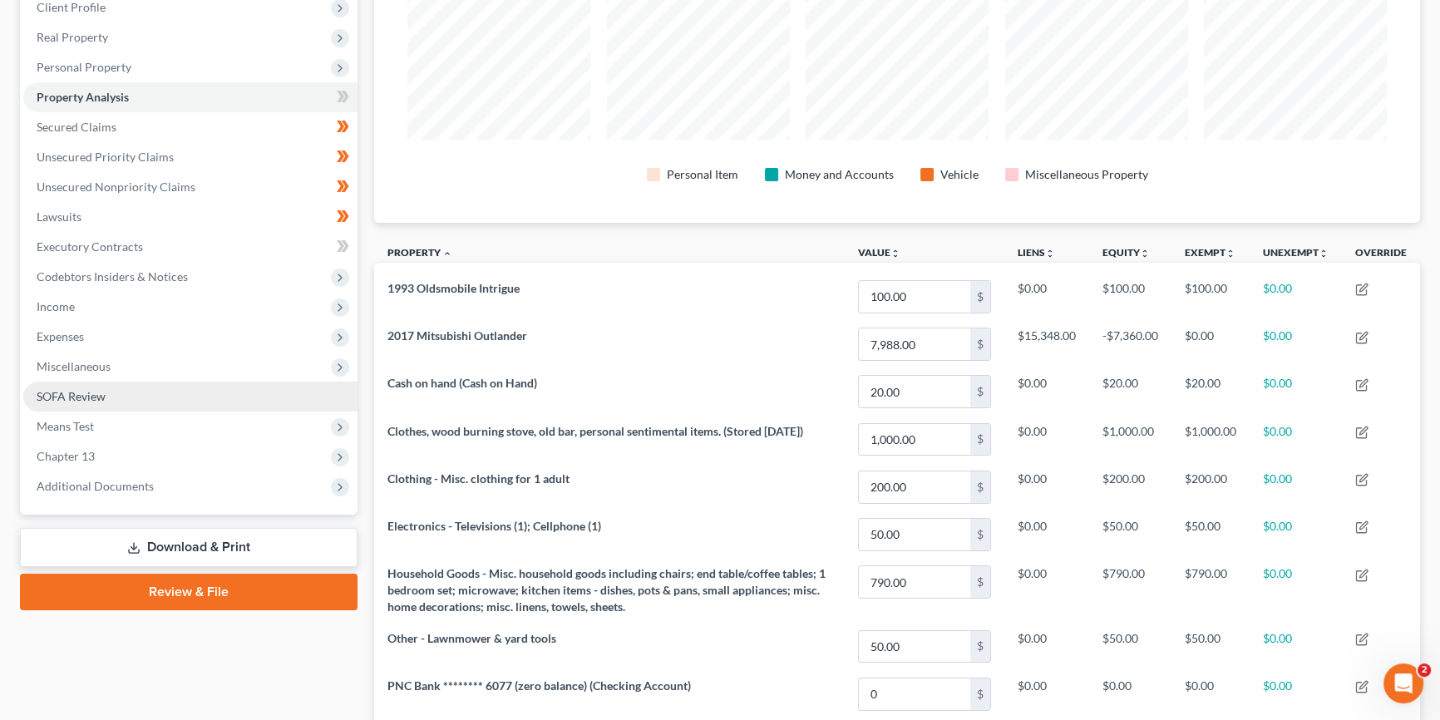
scroll to position [251, 0]
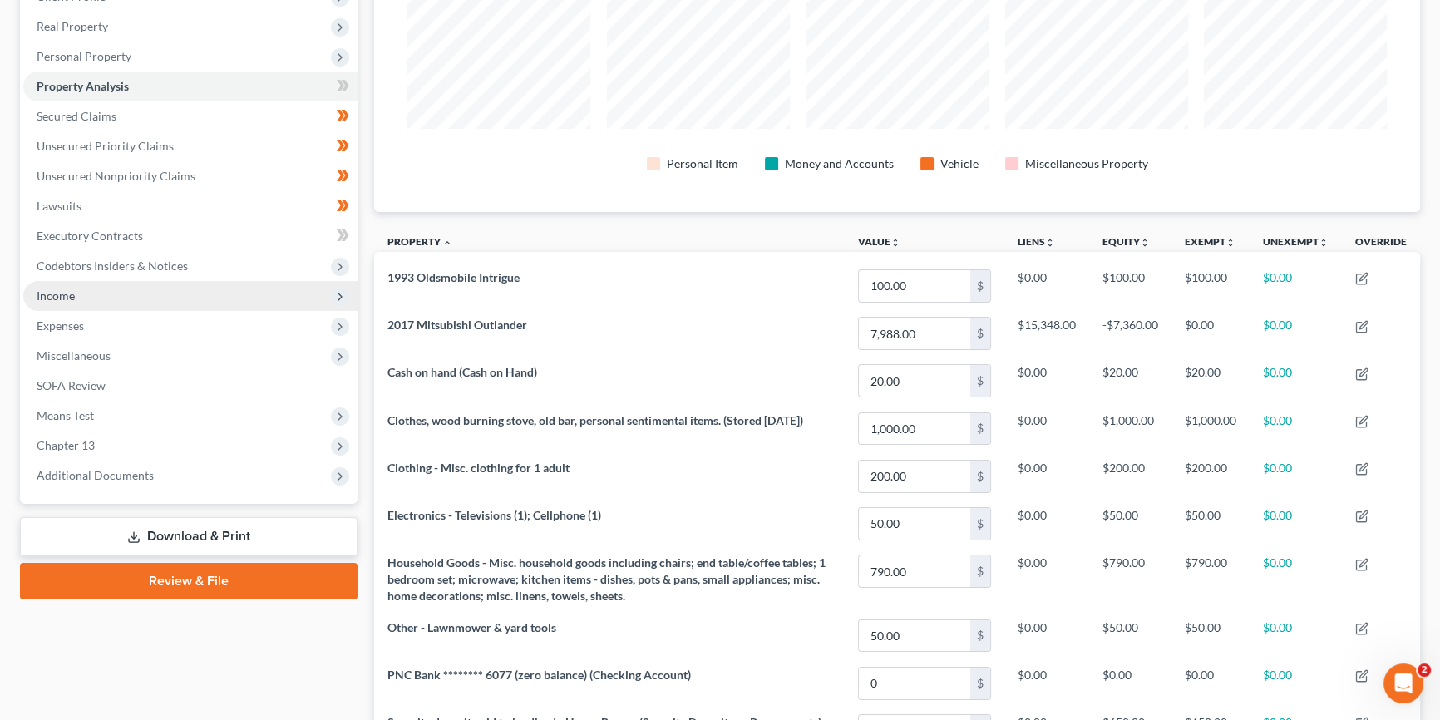
click at [117, 288] on span "Income" at bounding box center [190, 296] width 334 height 30
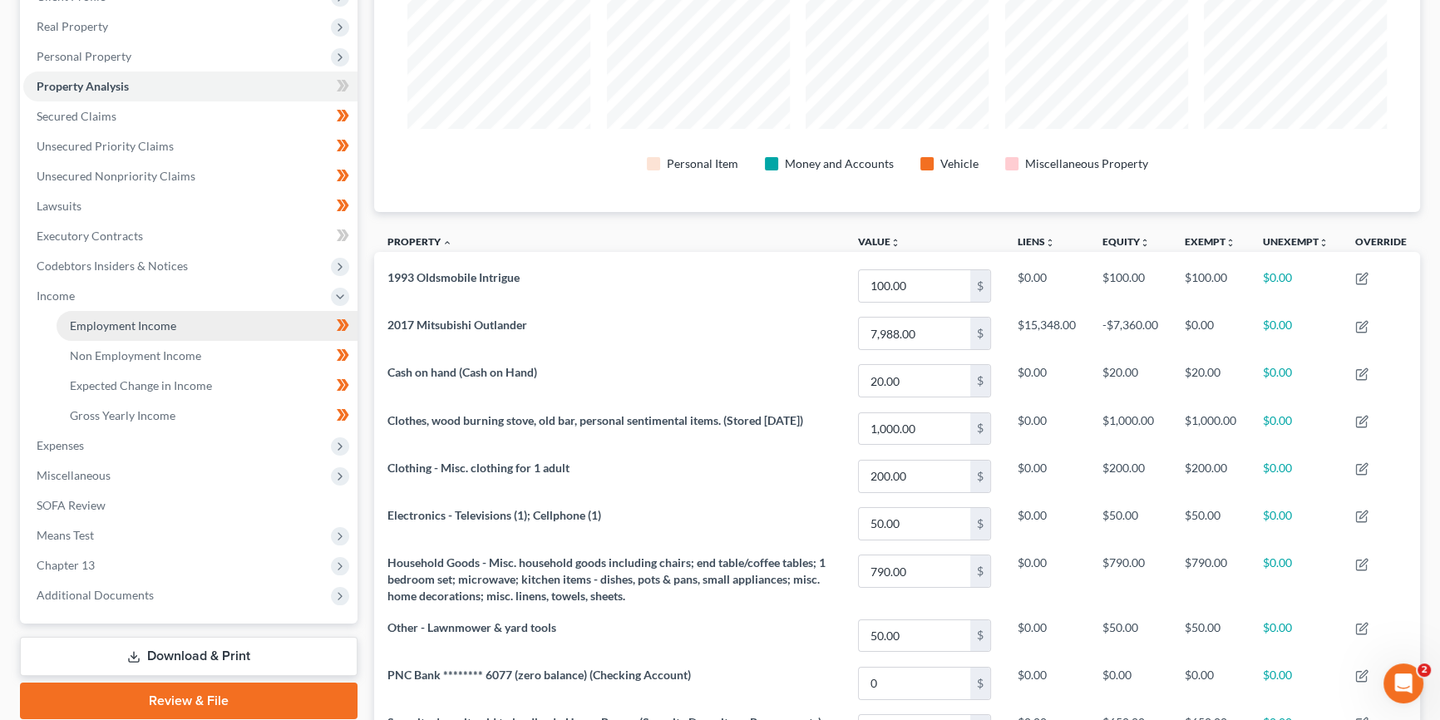
click at [126, 328] on span "Employment Income" at bounding box center [123, 325] width 106 height 14
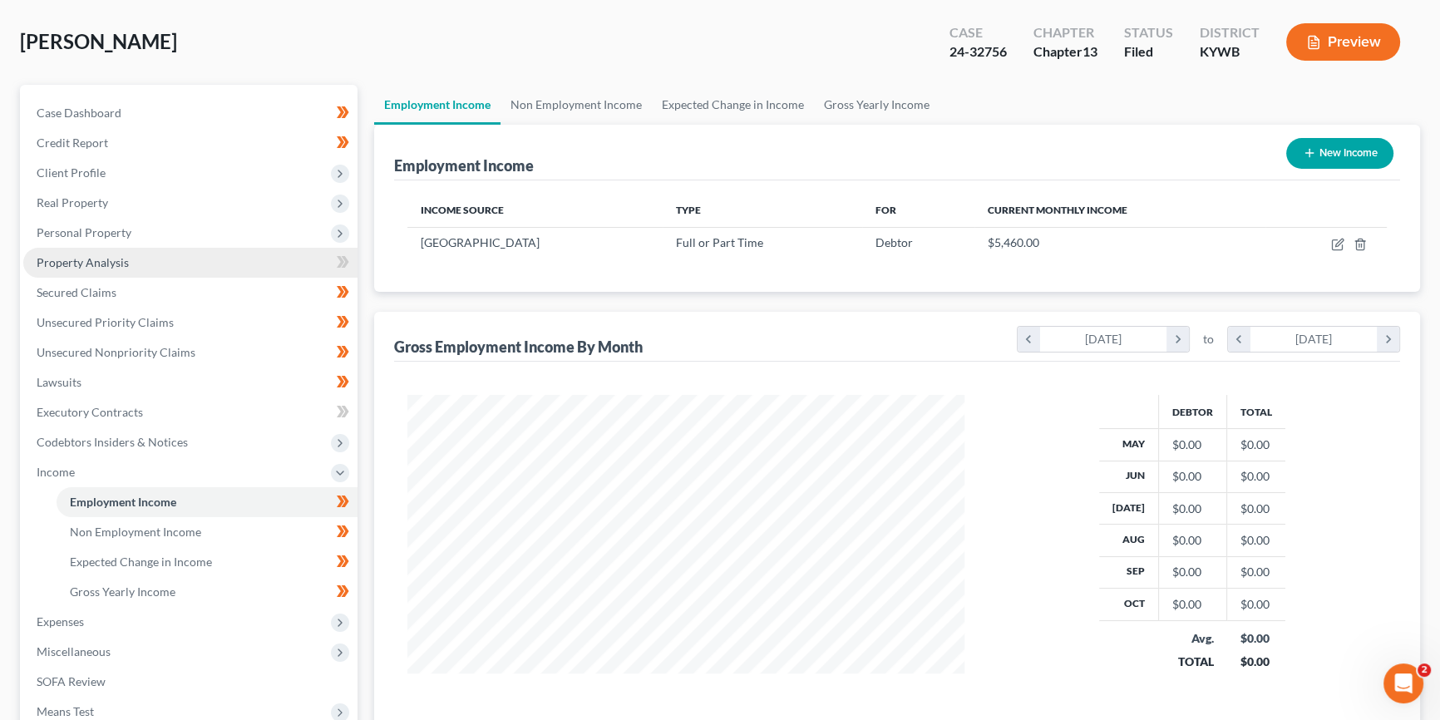
scroll to position [75, 0]
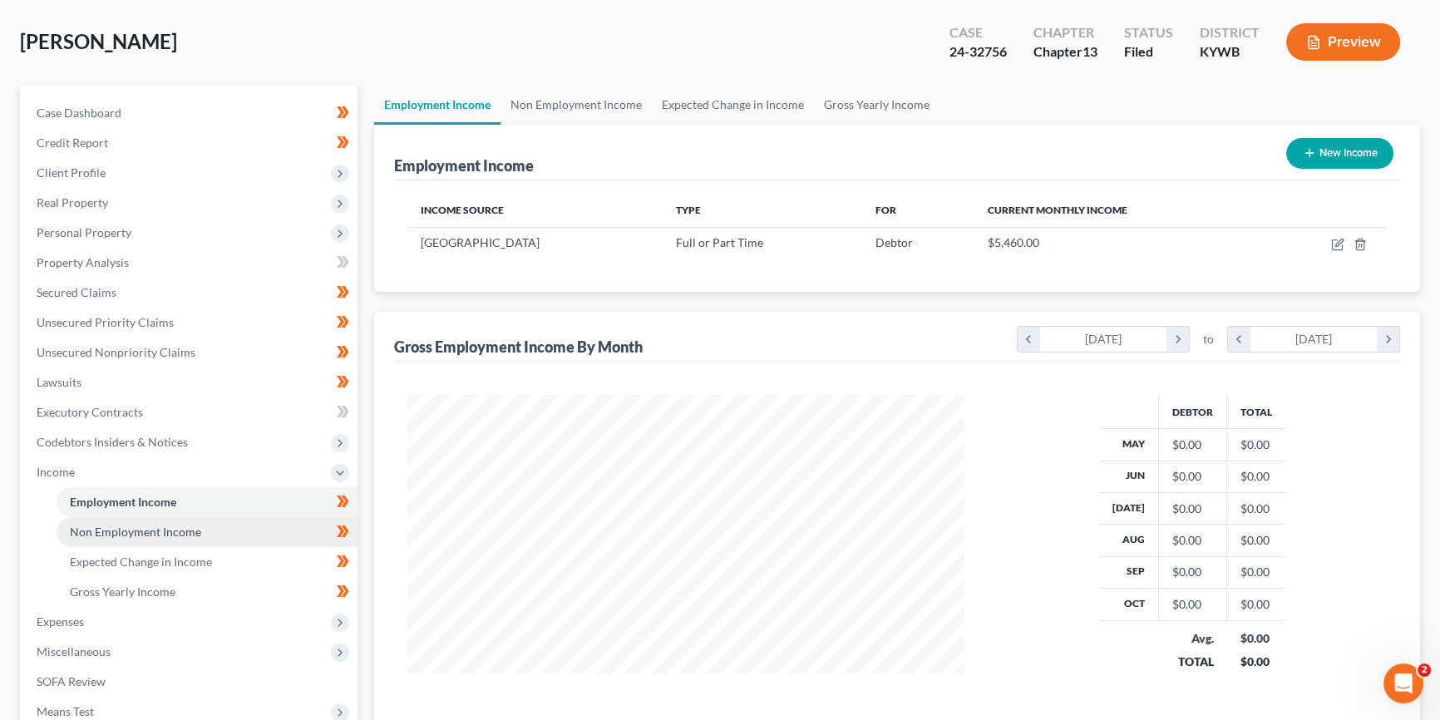
click at [148, 529] on span "Non Employment Income" at bounding box center [135, 532] width 131 height 14
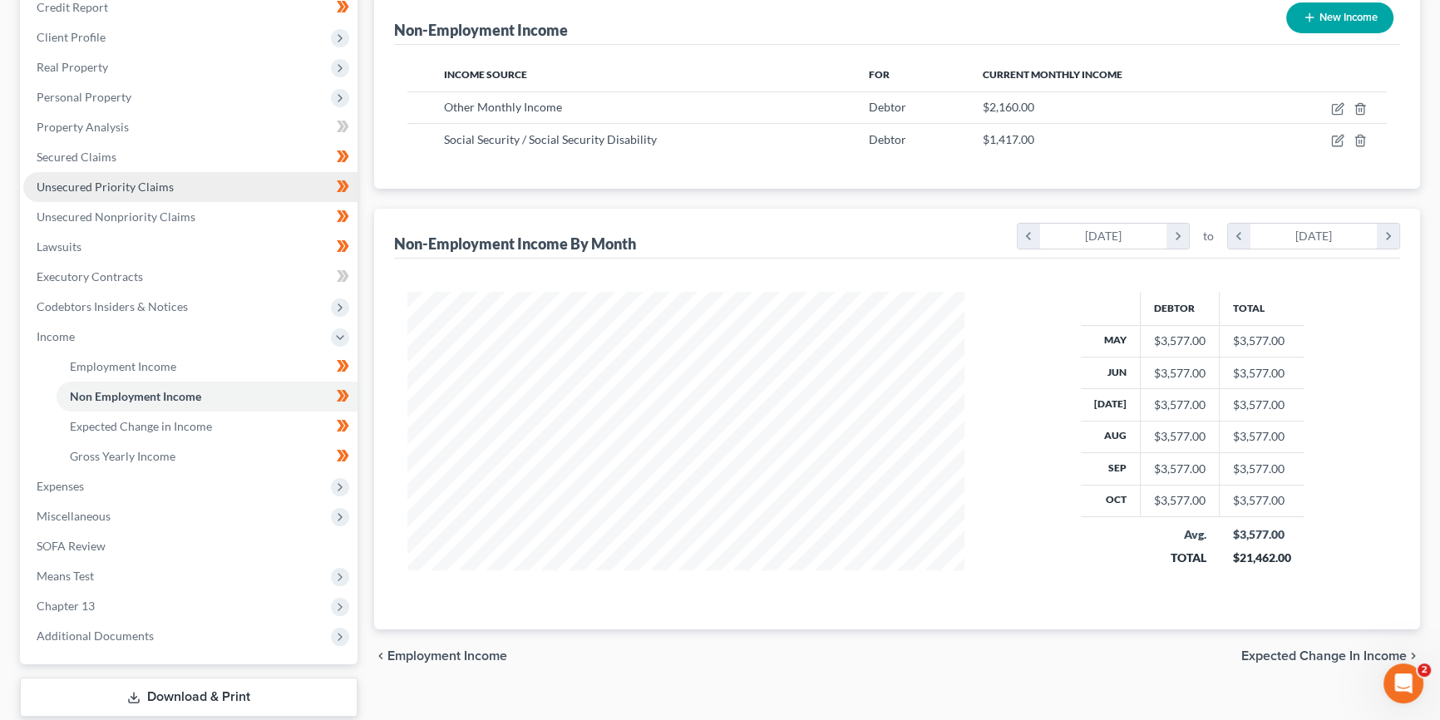
scroll to position [226, 0]
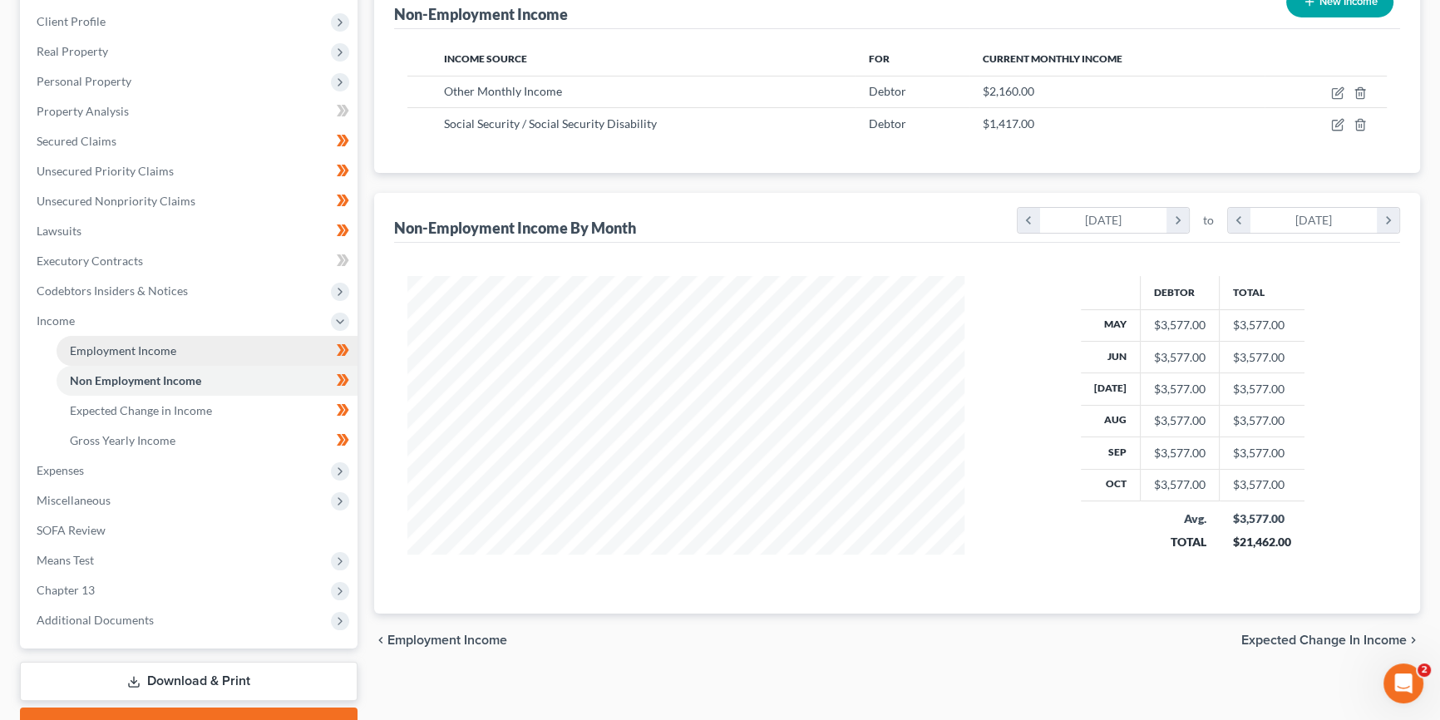
click at [160, 349] on span "Employment Income" at bounding box center [123, 350] width 106 height 14
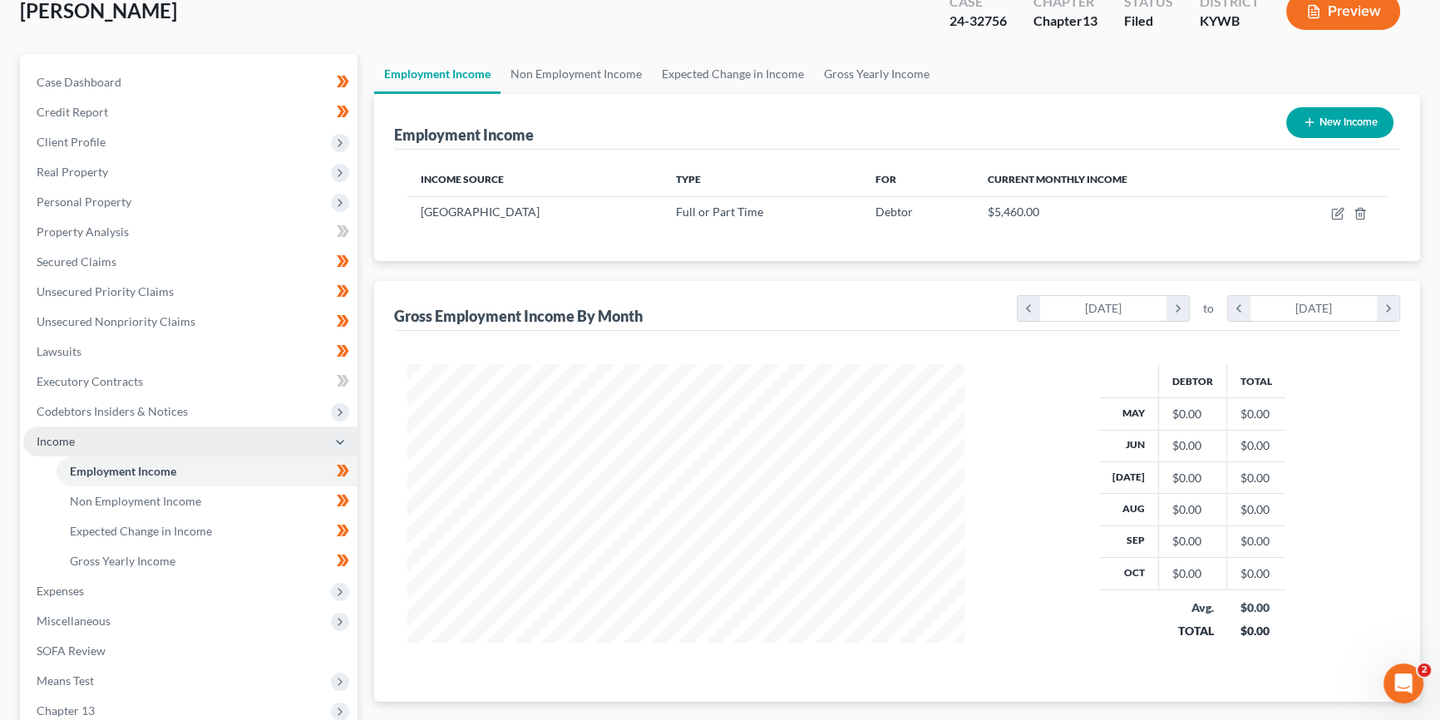
scroll to position [126, 0]
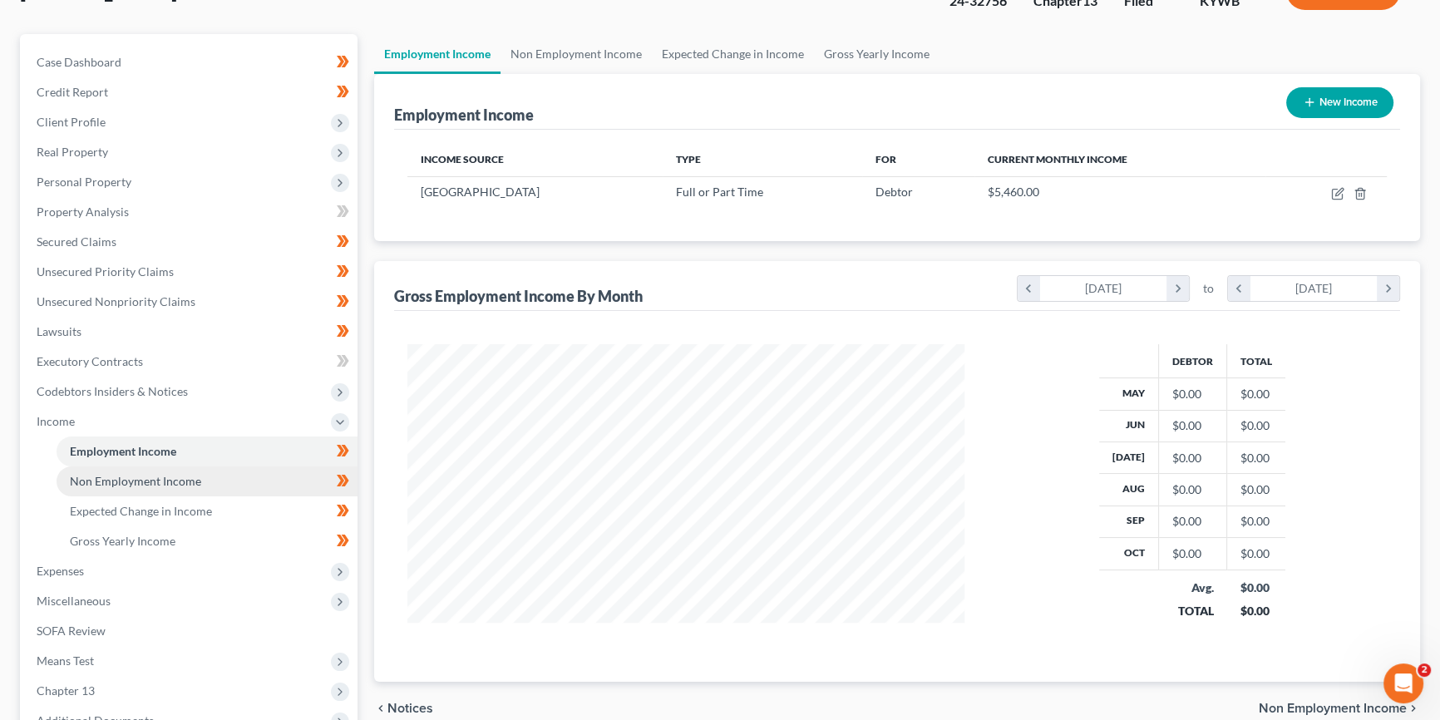
click at [173, 478] on span "Non Employment Income" at bounding box center [135, 481] width 131 height 14
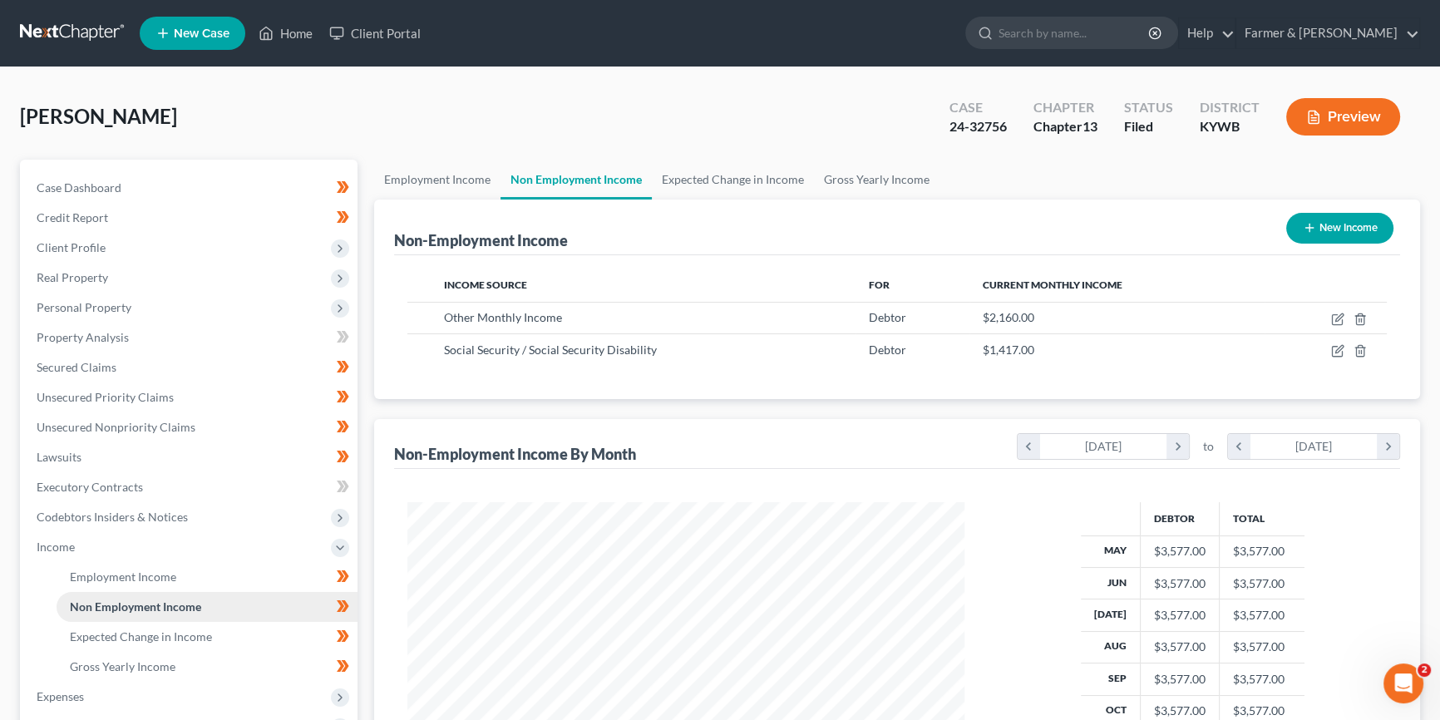
scroll to position [298, 590]
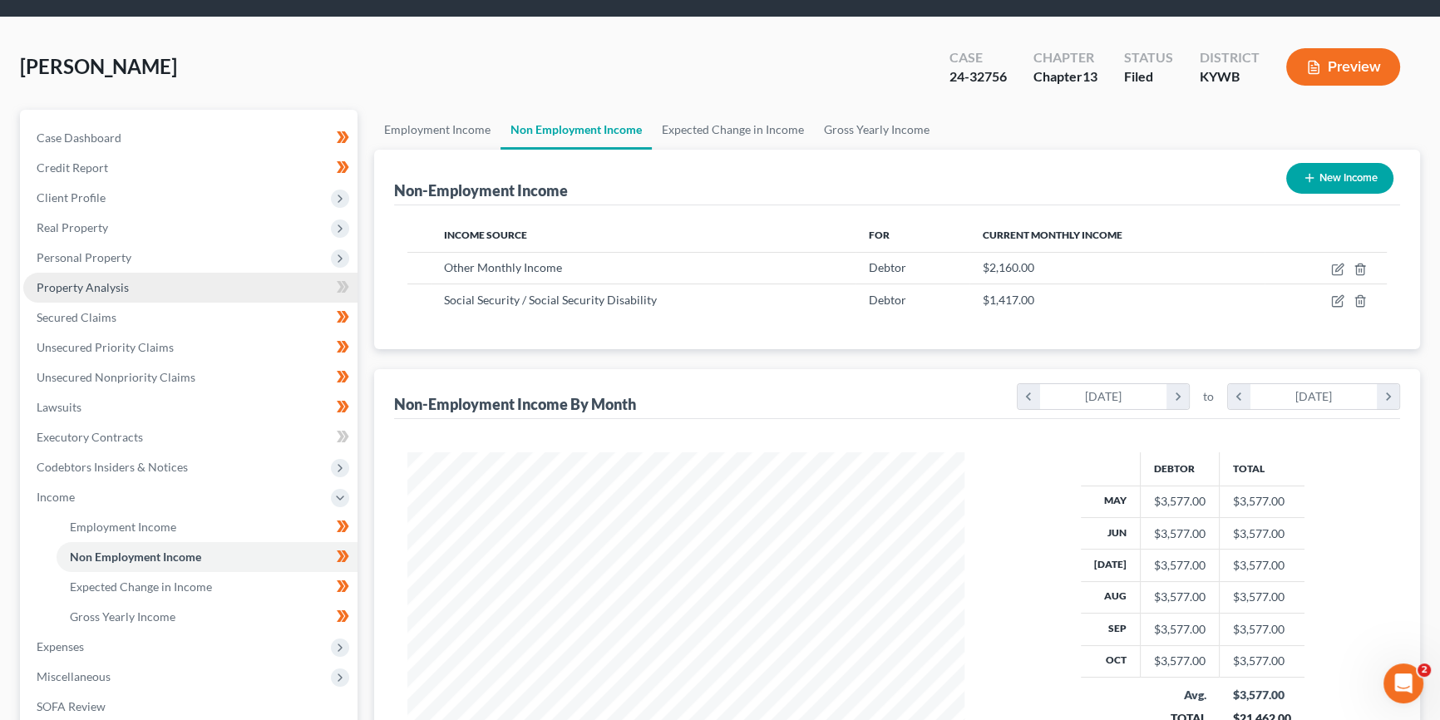
click at [142, 282] on link "Property Analysis" at bounding box center [190, 288] width 334 height 30
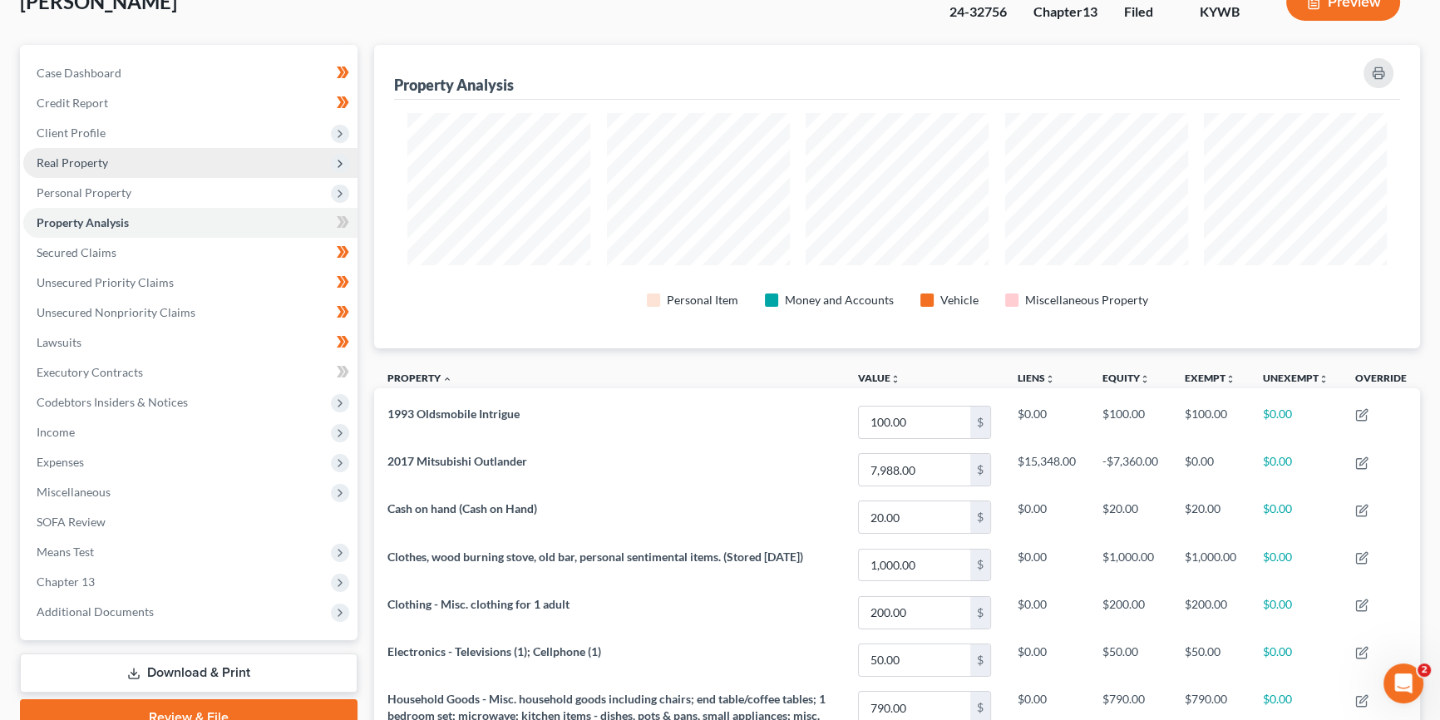
scroll to position [100, 0]
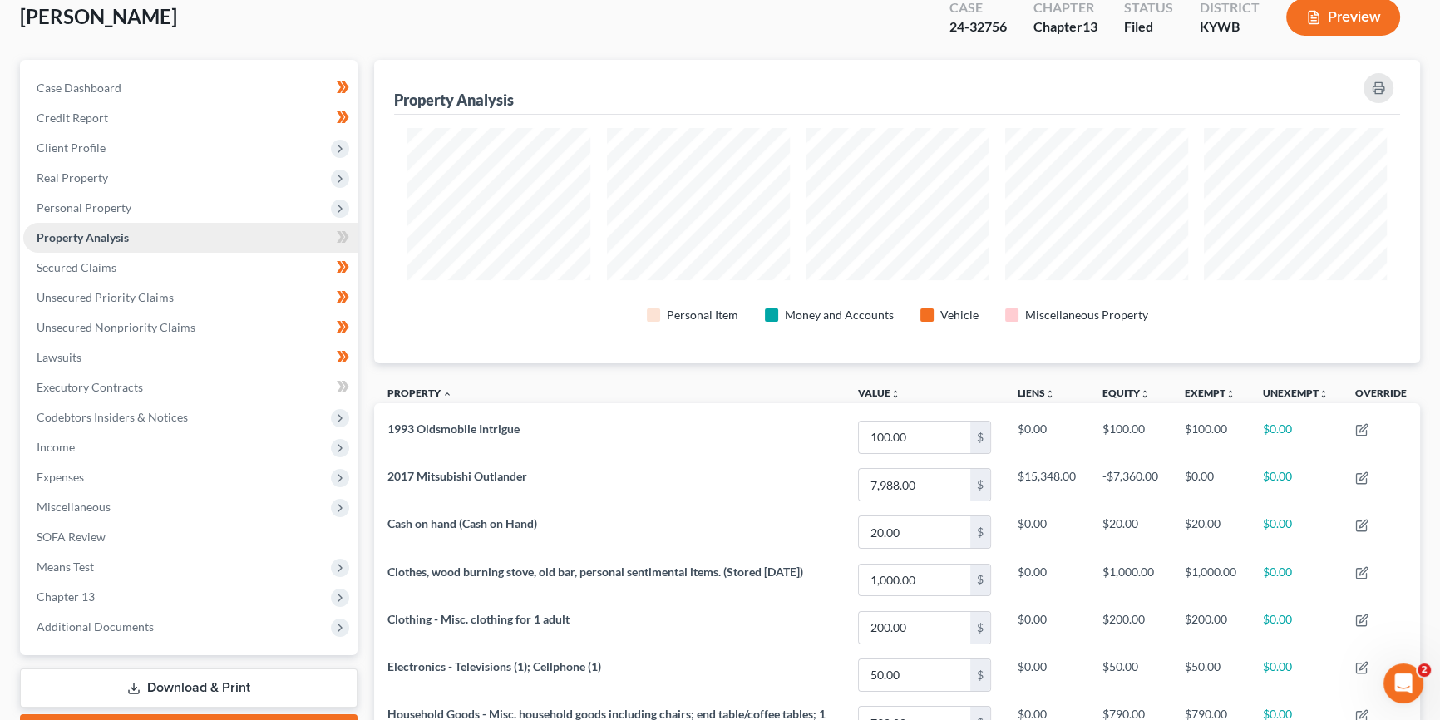
click at [117, 240] on span "Property Analysis" at bounding box center [83, 237] width 92 height 14
click at [125, 327] on span "Unsecured Nonpriority Claims" at bounding box center [116, 327] width 159 height 14
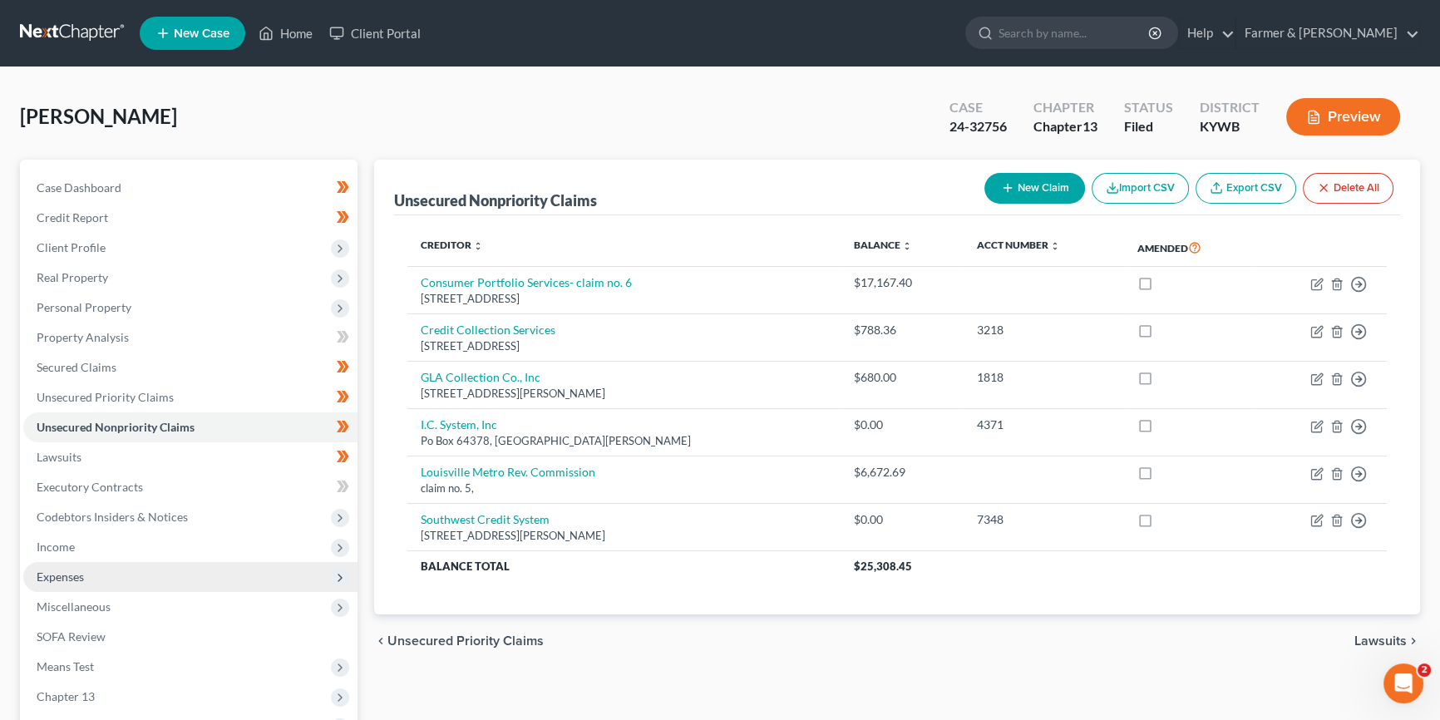
click at [71, 569] on span "Expenses" at bounding box center [60, 576] width 47 height 14
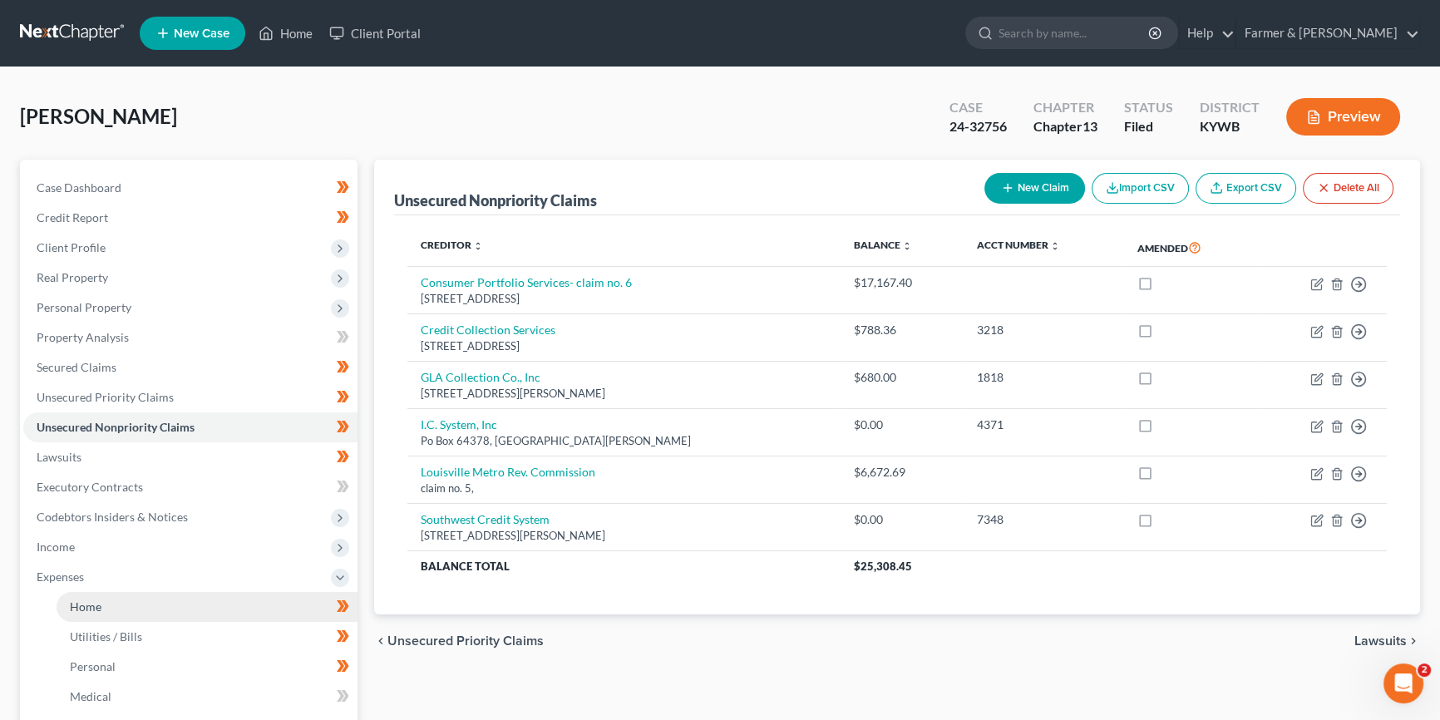
click at [116, 604] on link "Home" at bounding box center [207, 607] width 301 height 30
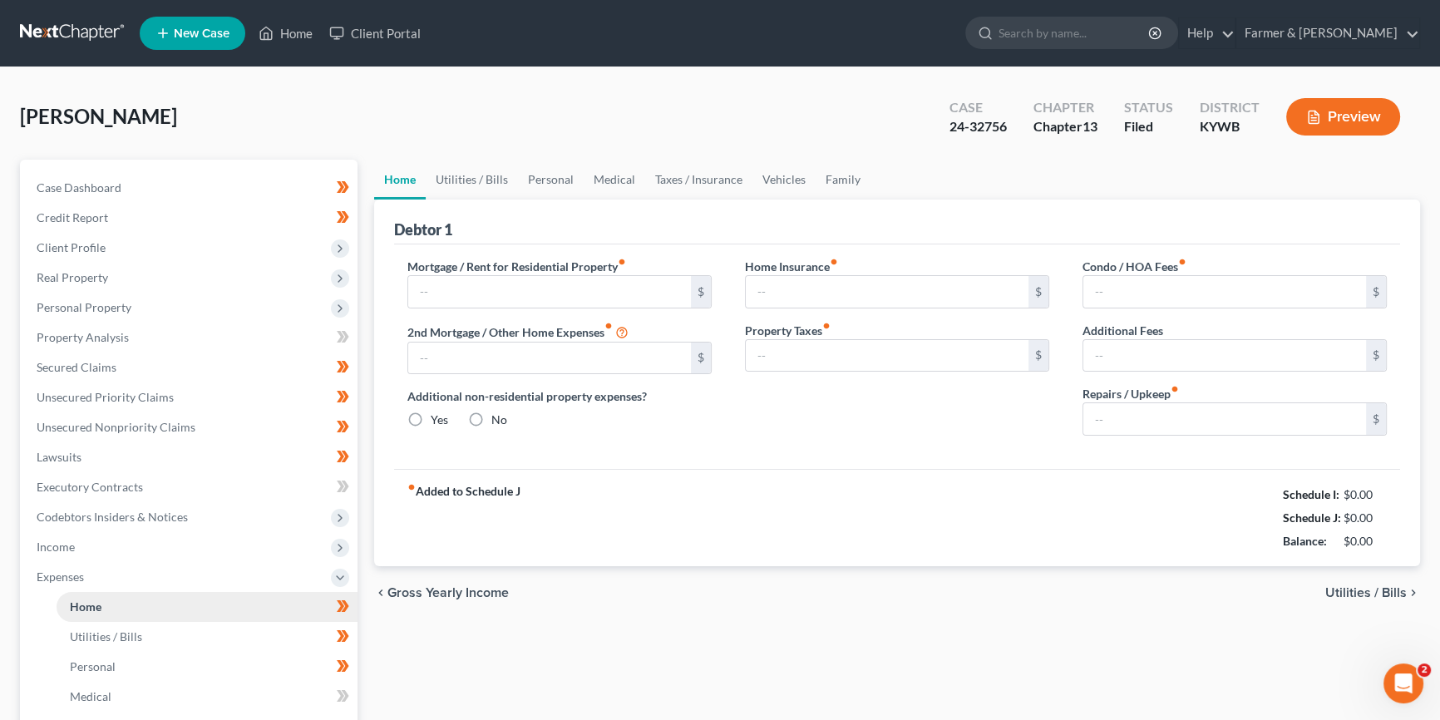
type input "750.00"
type input "0.00"
radio input "true"
type input "0.00"
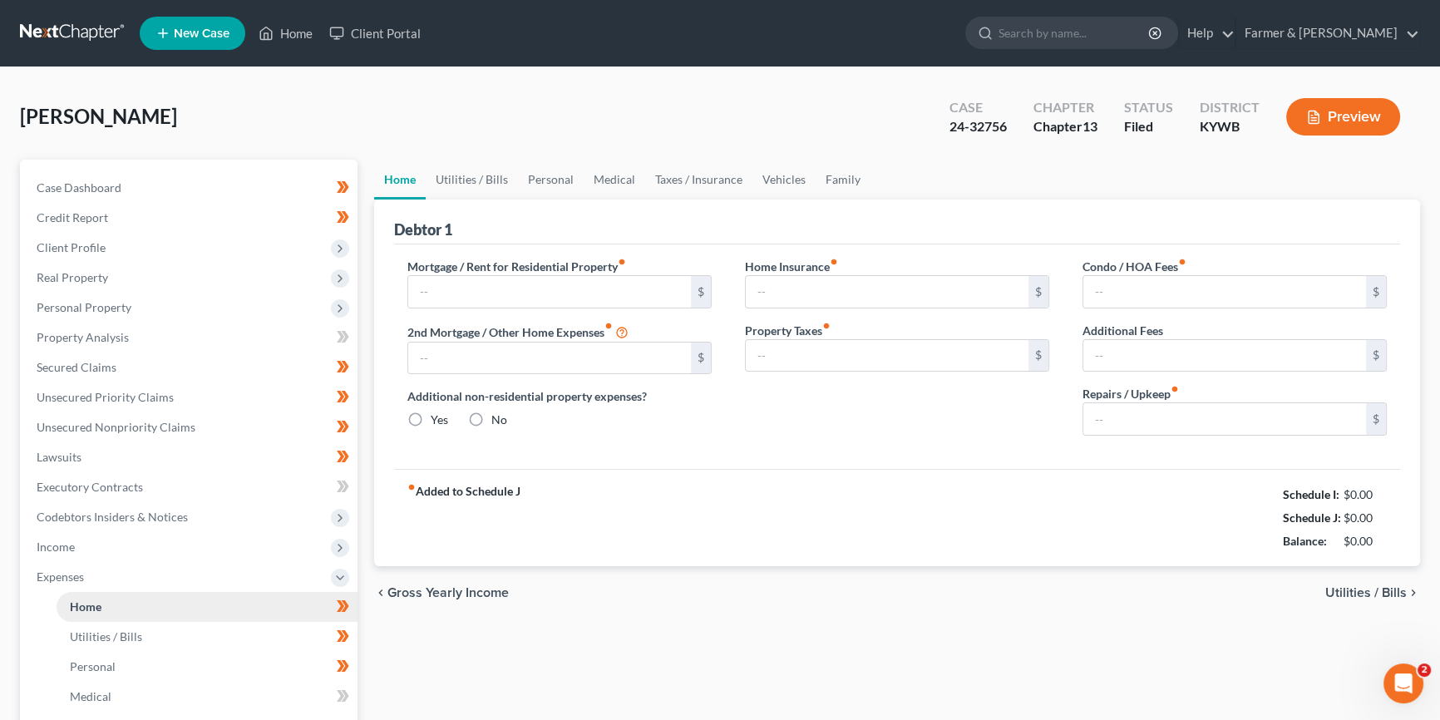
type input "0.00"
type input "100.00"
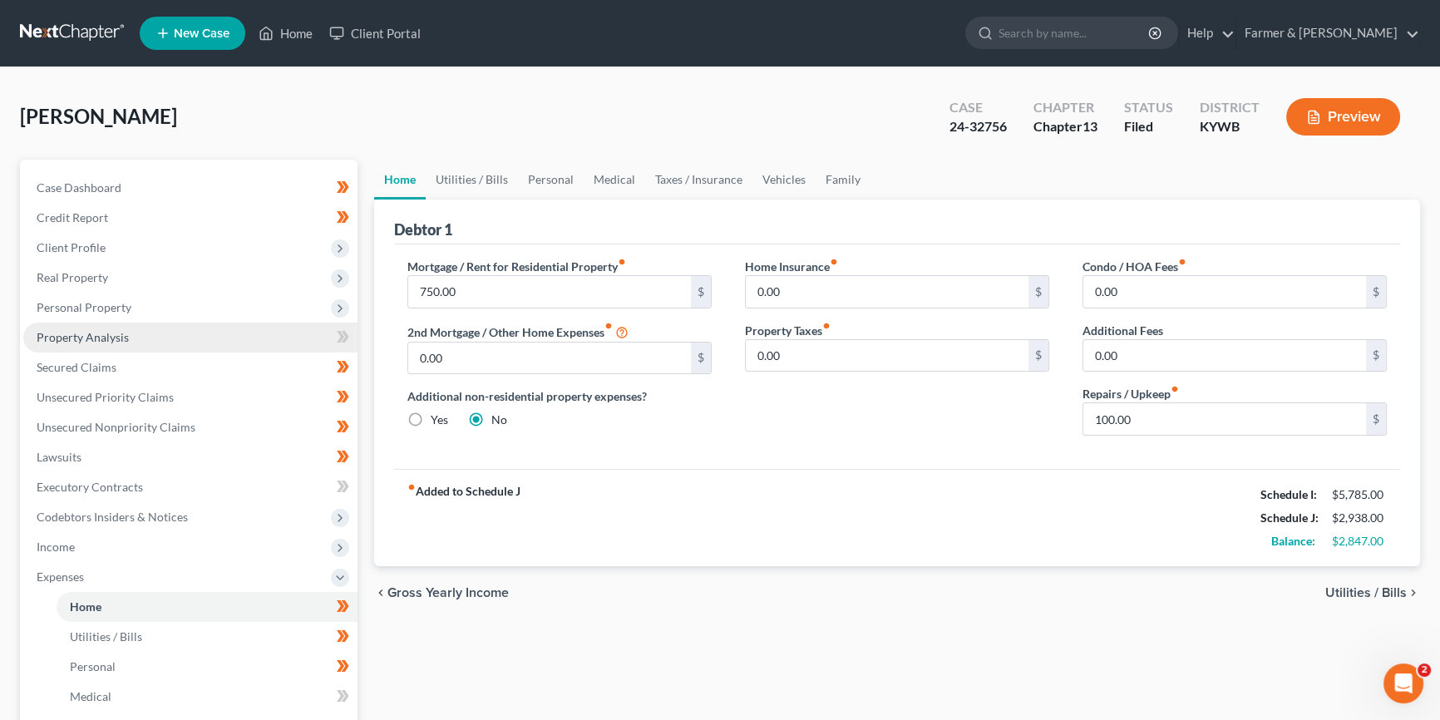
click at [113, 332] on span "Property Analysis" at bounding box center [83, 337] width 92 height 14
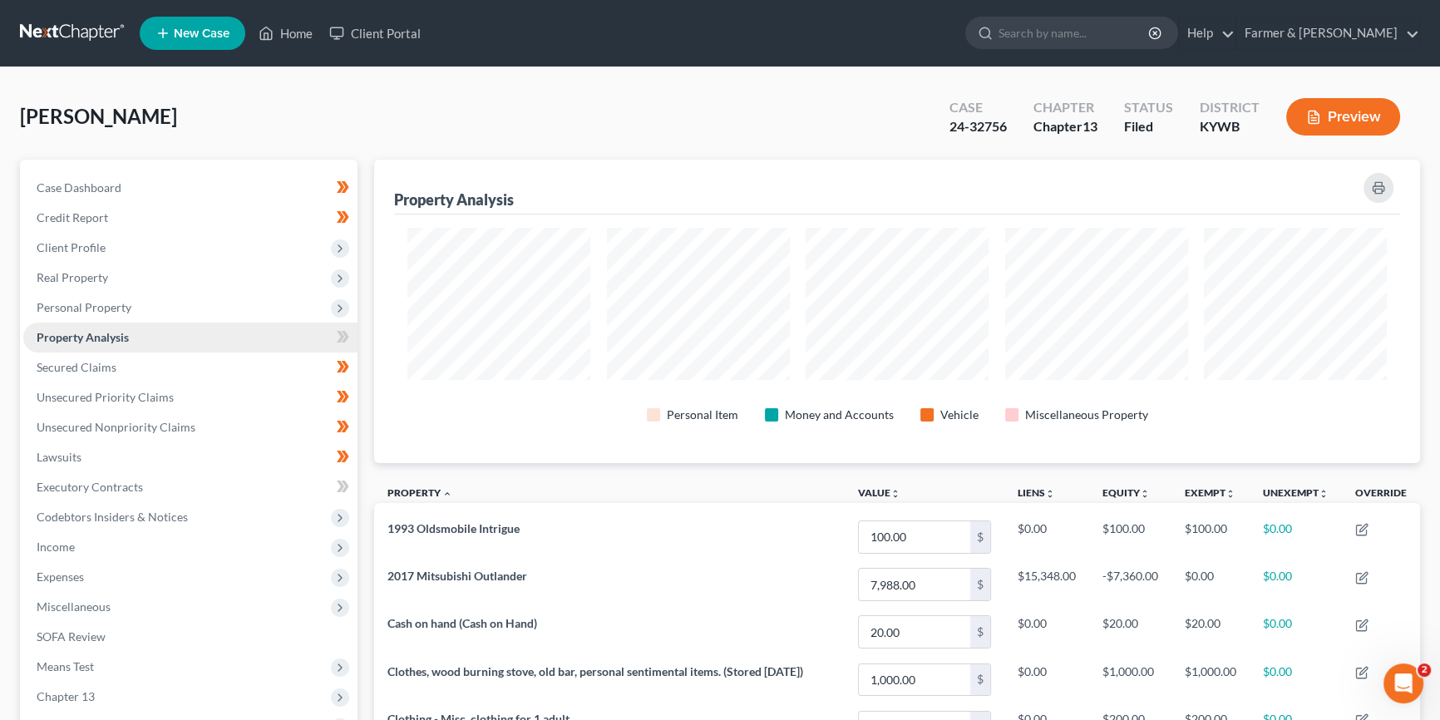
scroll to position [303, 1045]
click at [113, 364] on span "Secured Claims" at bounding box center [77, 367] width 80 height 14
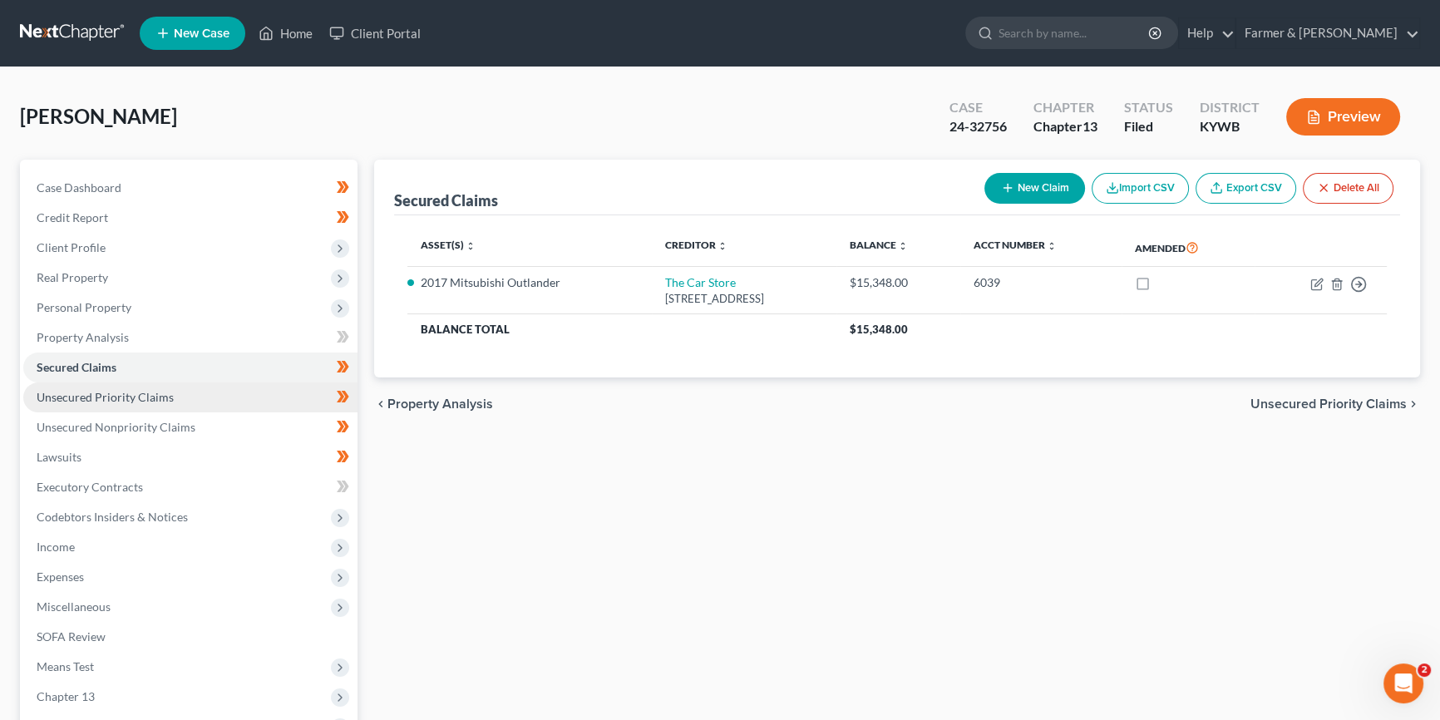
click at [131, 391] on span "Unsecured Priority Claims" at bounding box center [105, 397] width 137 height 14
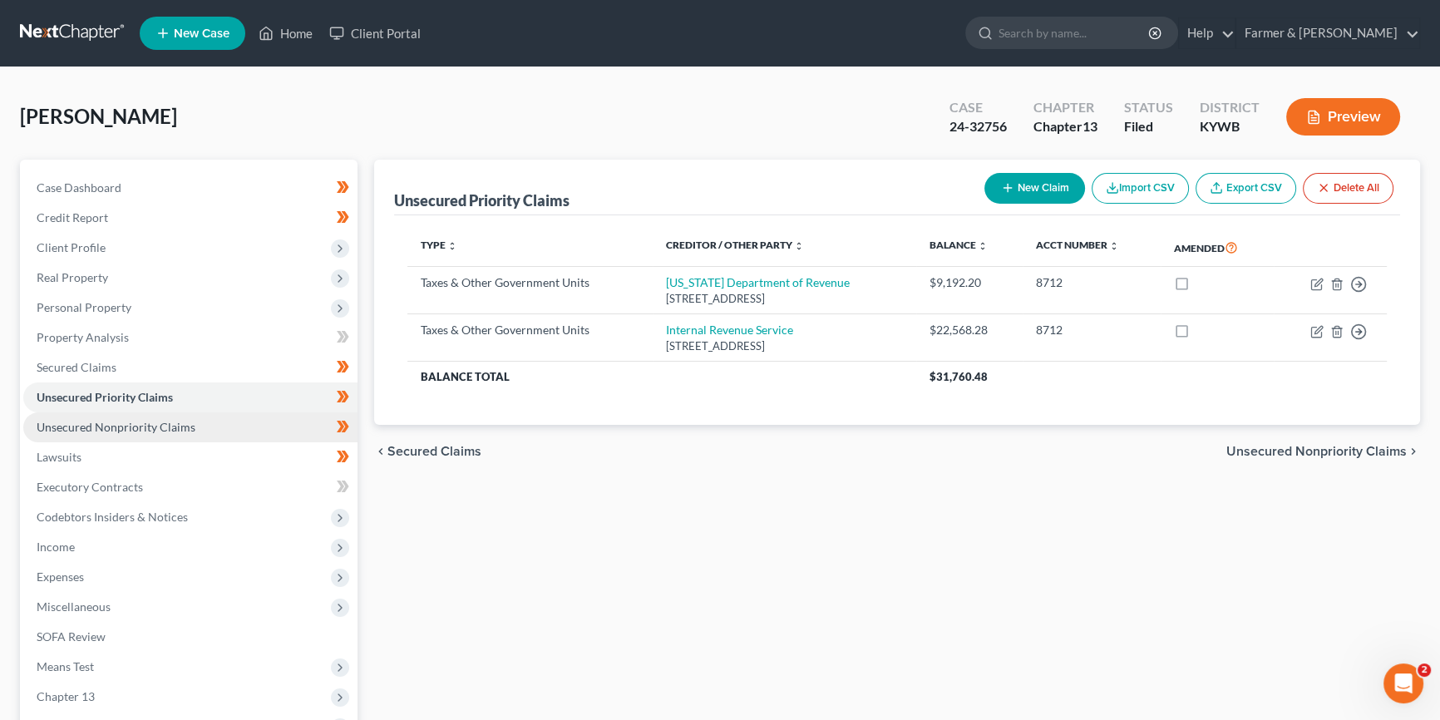
click at [143, 421] on span "Unsecured Nonpriority Claims" at bounding box center [116, 427] width 159 height 14
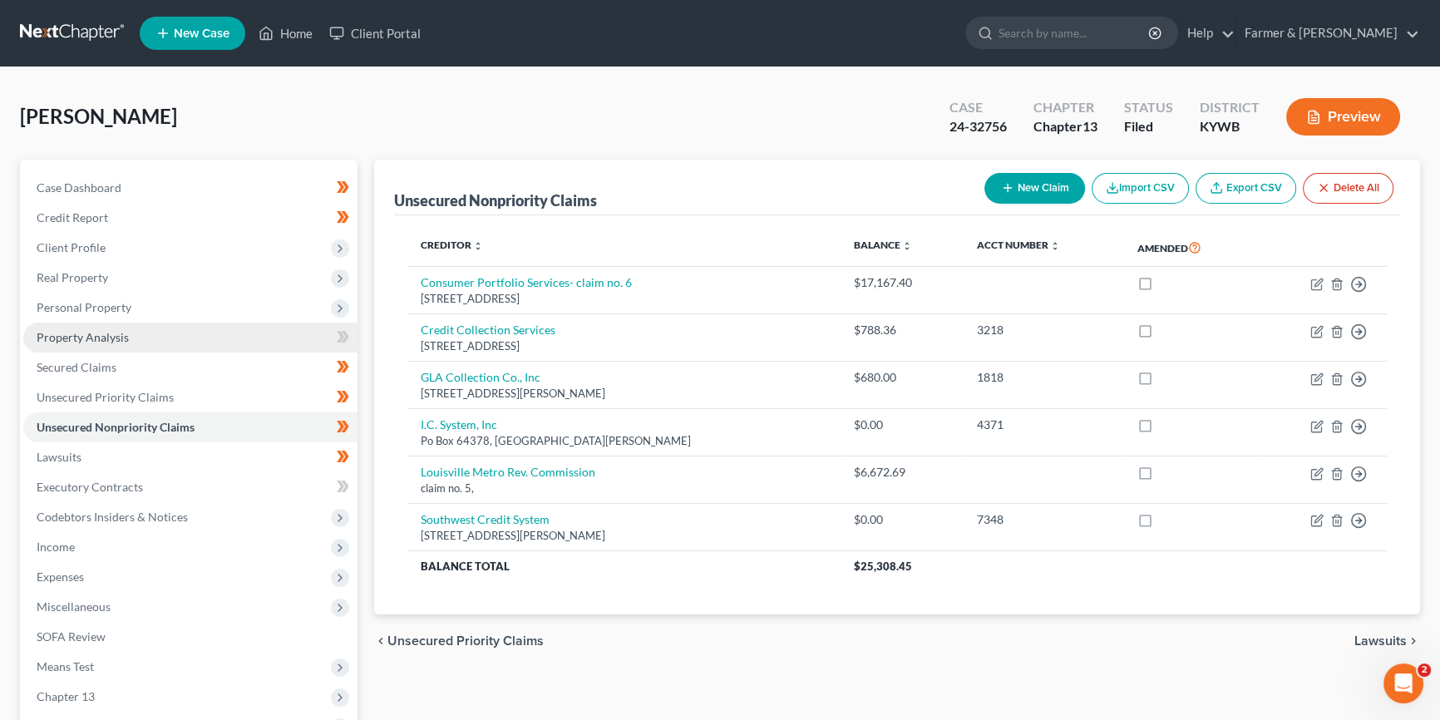
click at [115, 332] on span "Property Analysis" at bounding box center [83, 337] width 92 height 14
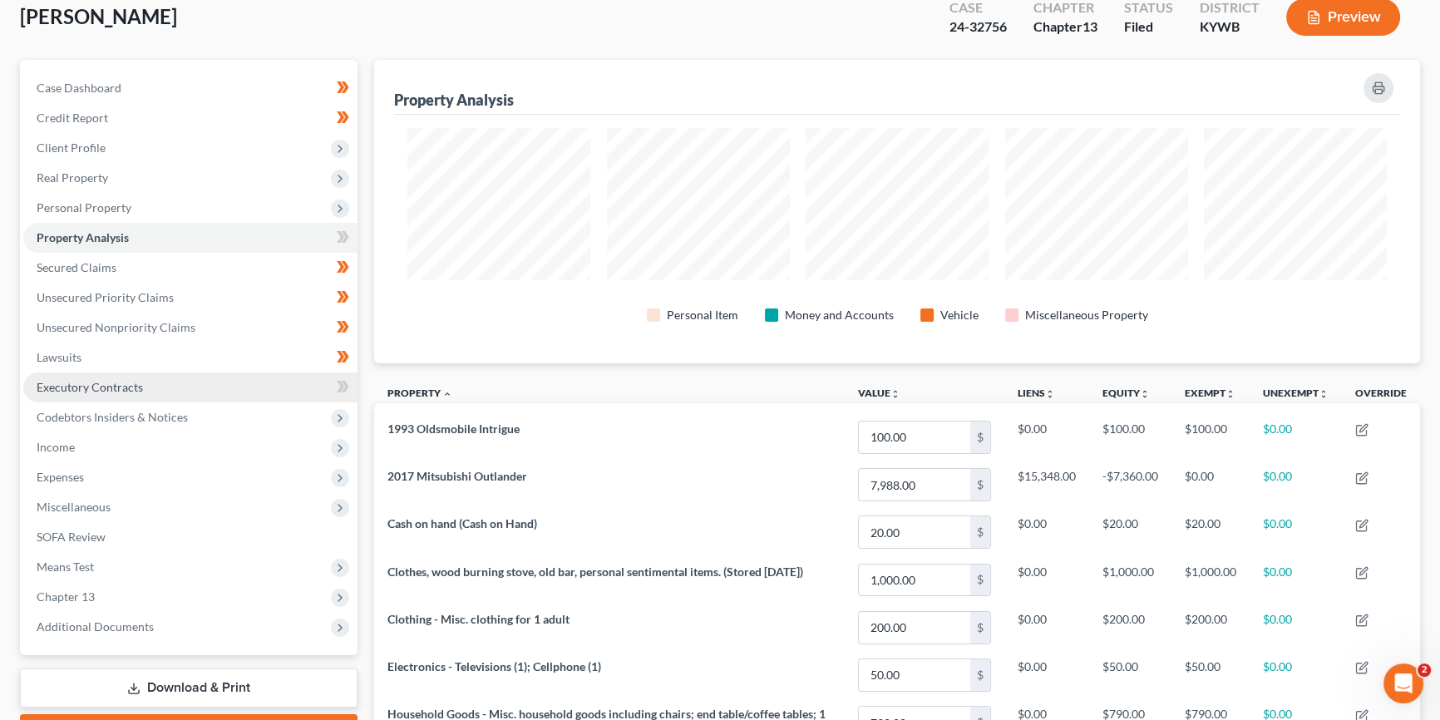
scroll to position [126, 0]
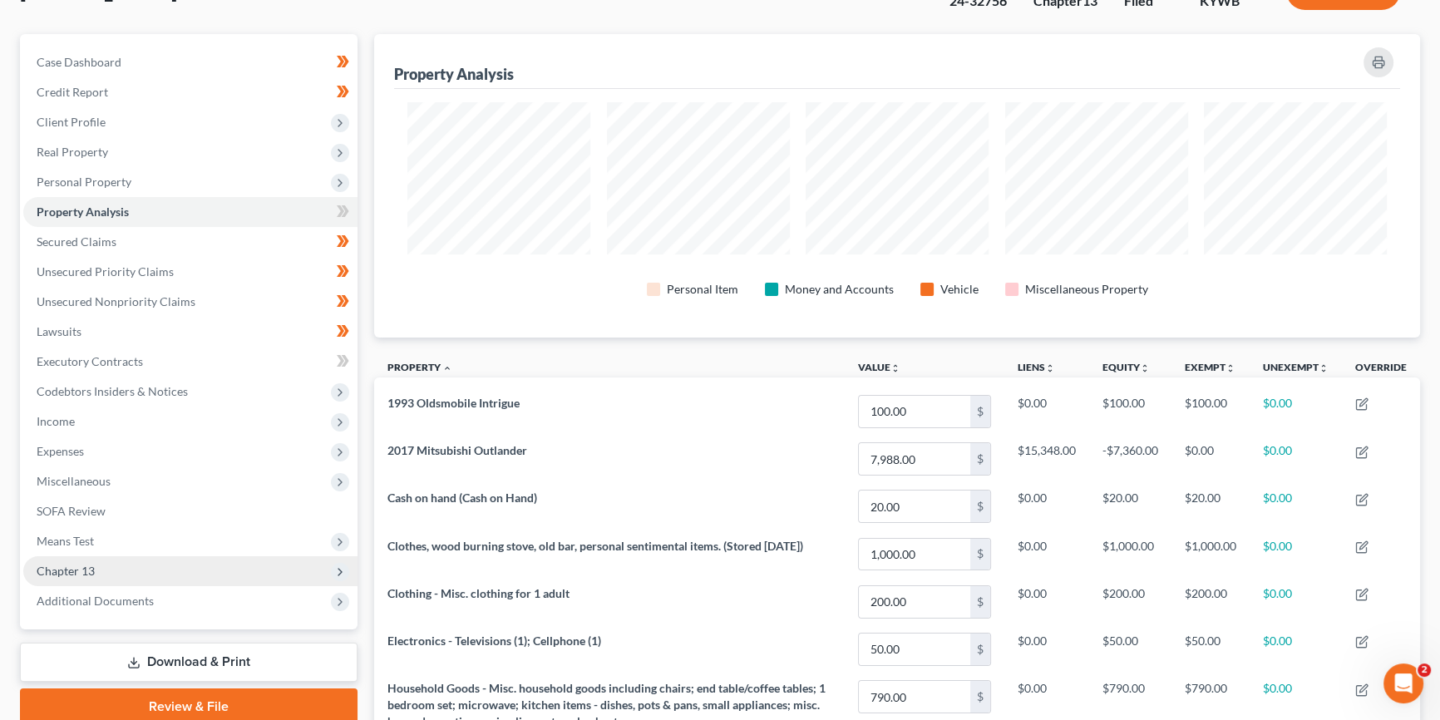
click at [106, 570] on span "Chapter 13" at bounding box center [190, 571] width 334 height 30
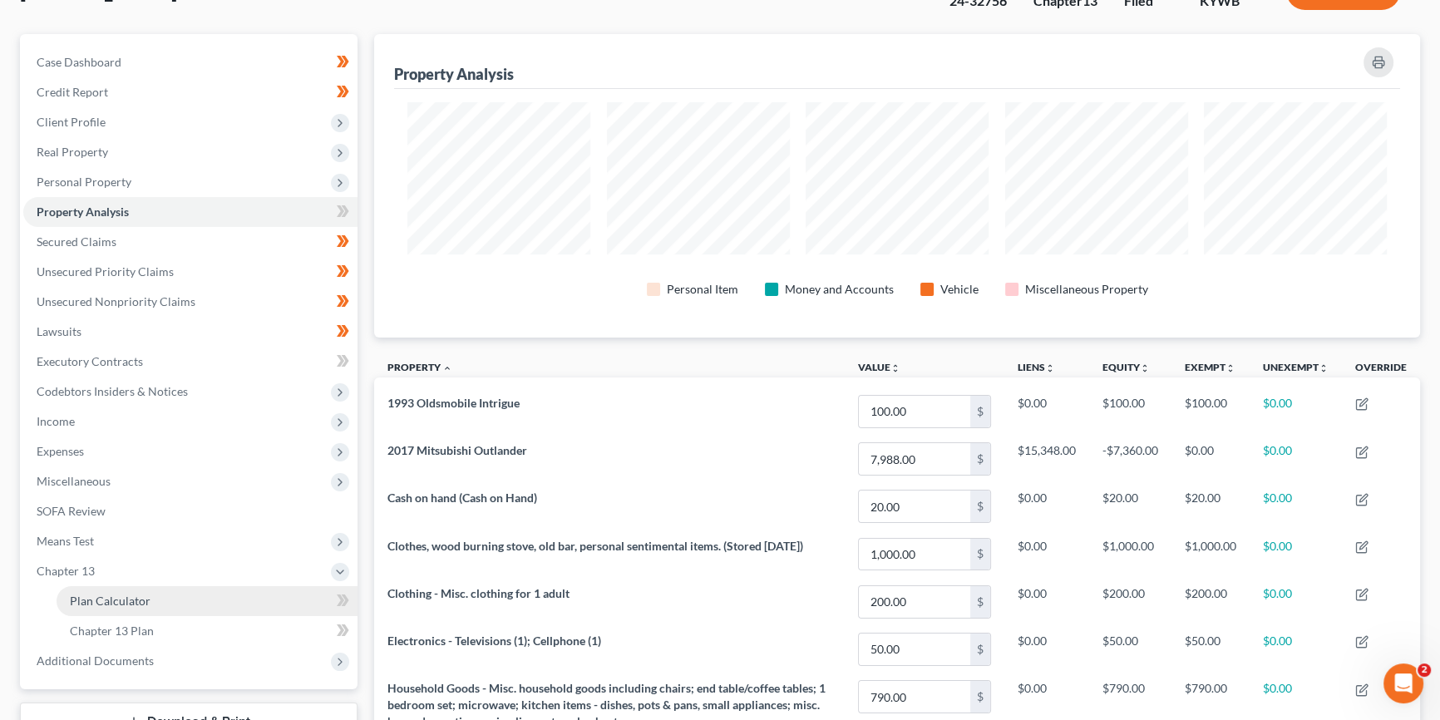
click at [125, 598] on span "Plan Calculator" at bounding box center [110, 600] width 81 height 14
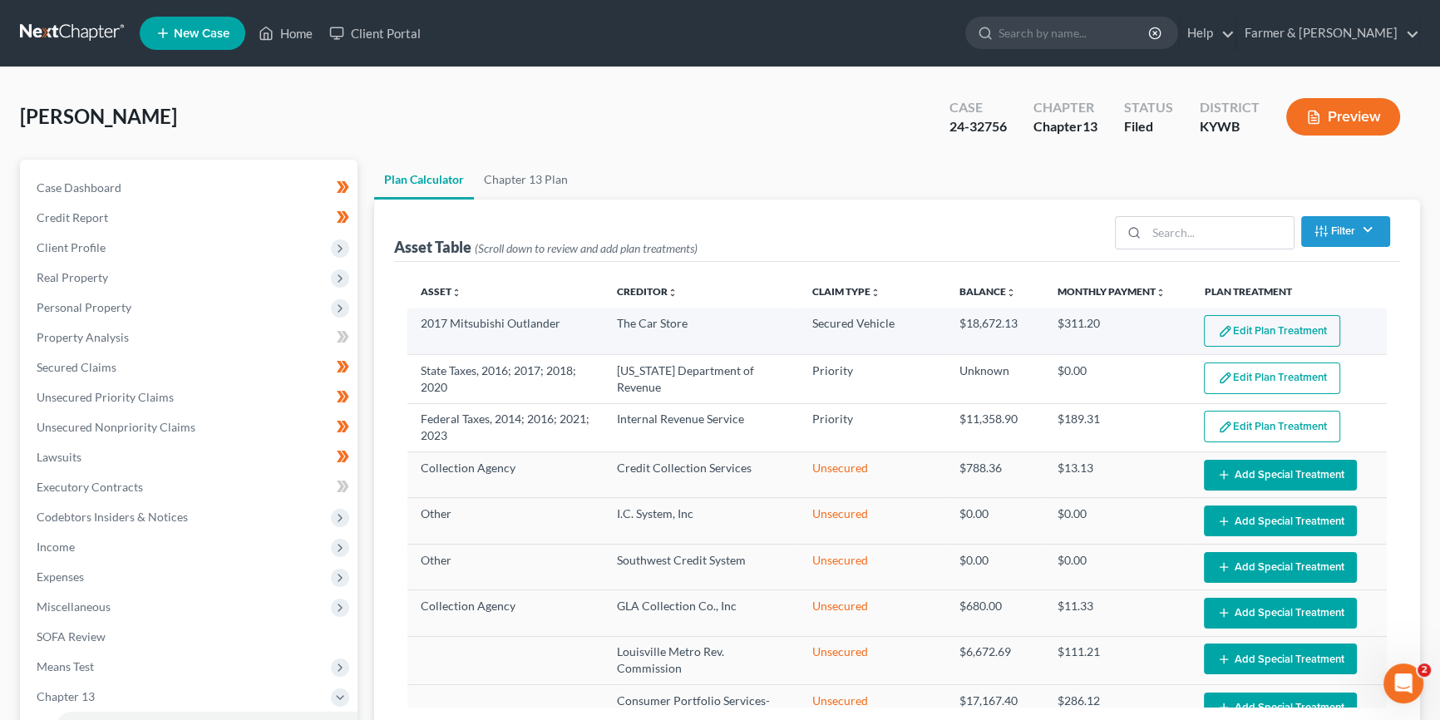
select select "59"
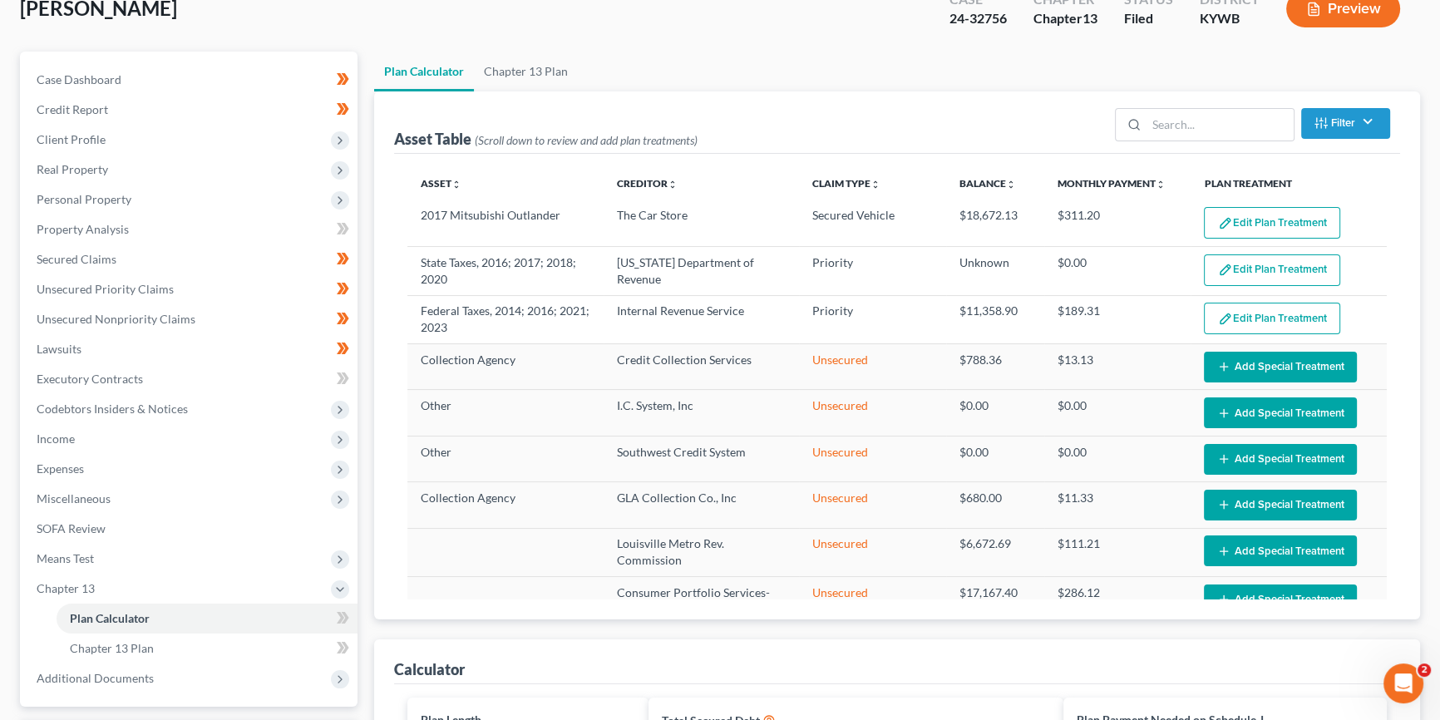
scroll to position [50, 0]
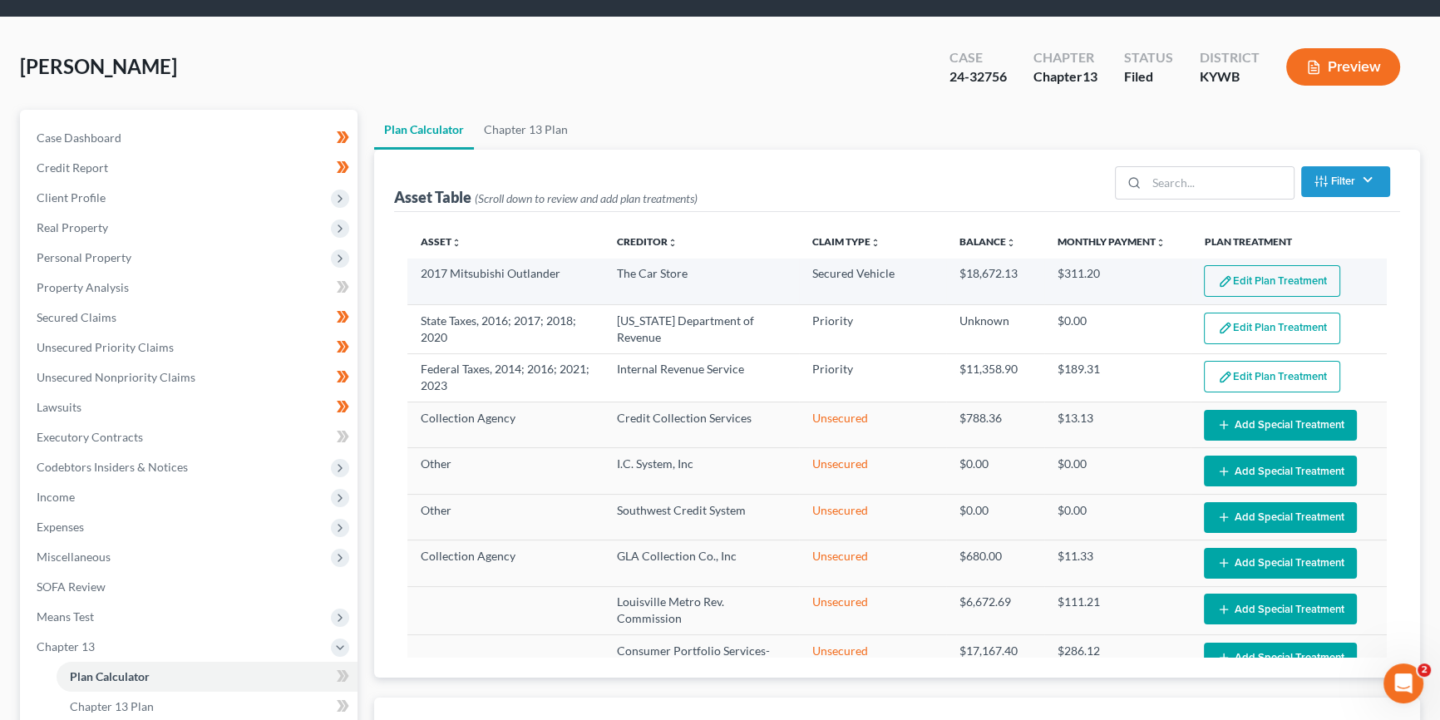
click at [1280, 278] on button "Edit Plan Treatment" at bounding box center [1272, 281] width 136 height 32
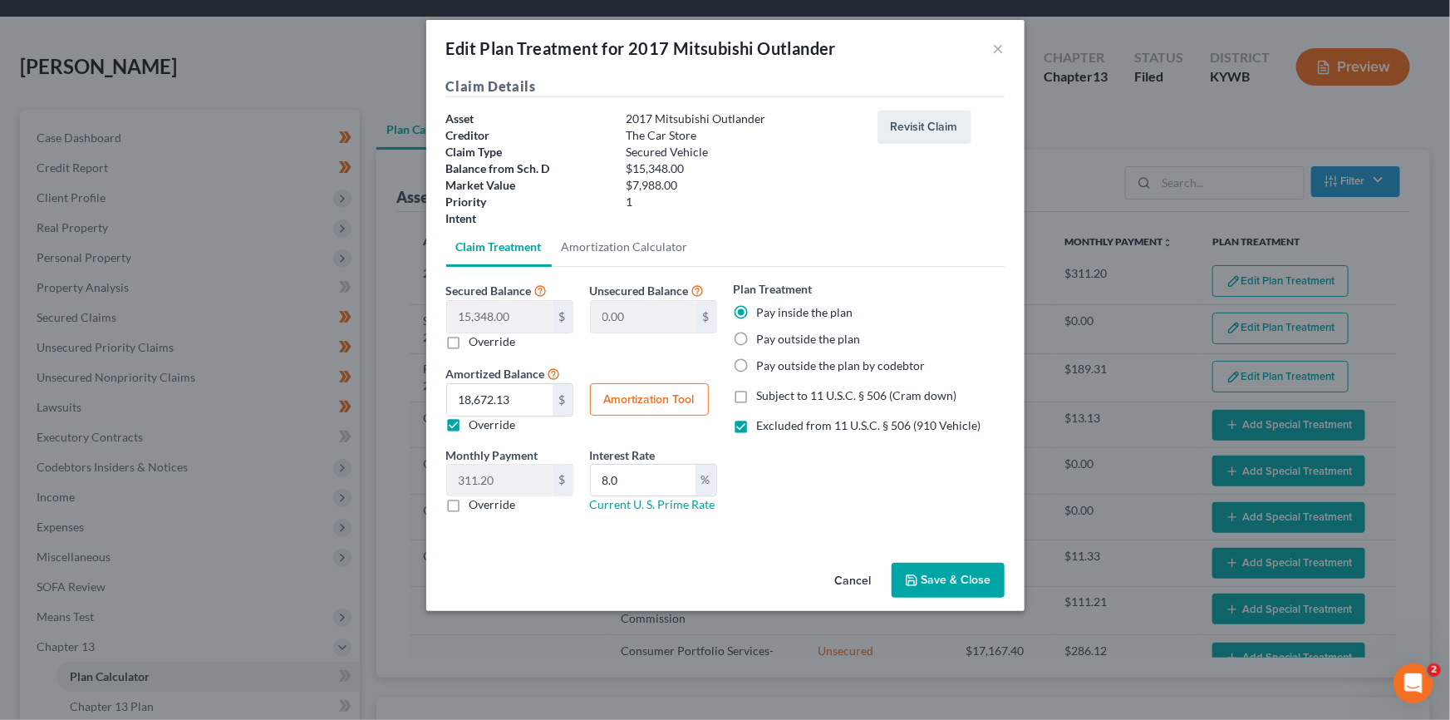
click at [855, 577] on button "Cancel" at bounding box center [853, 580] width 63 height 33
